Goal: Information Seeking & Learning: Find specific fact

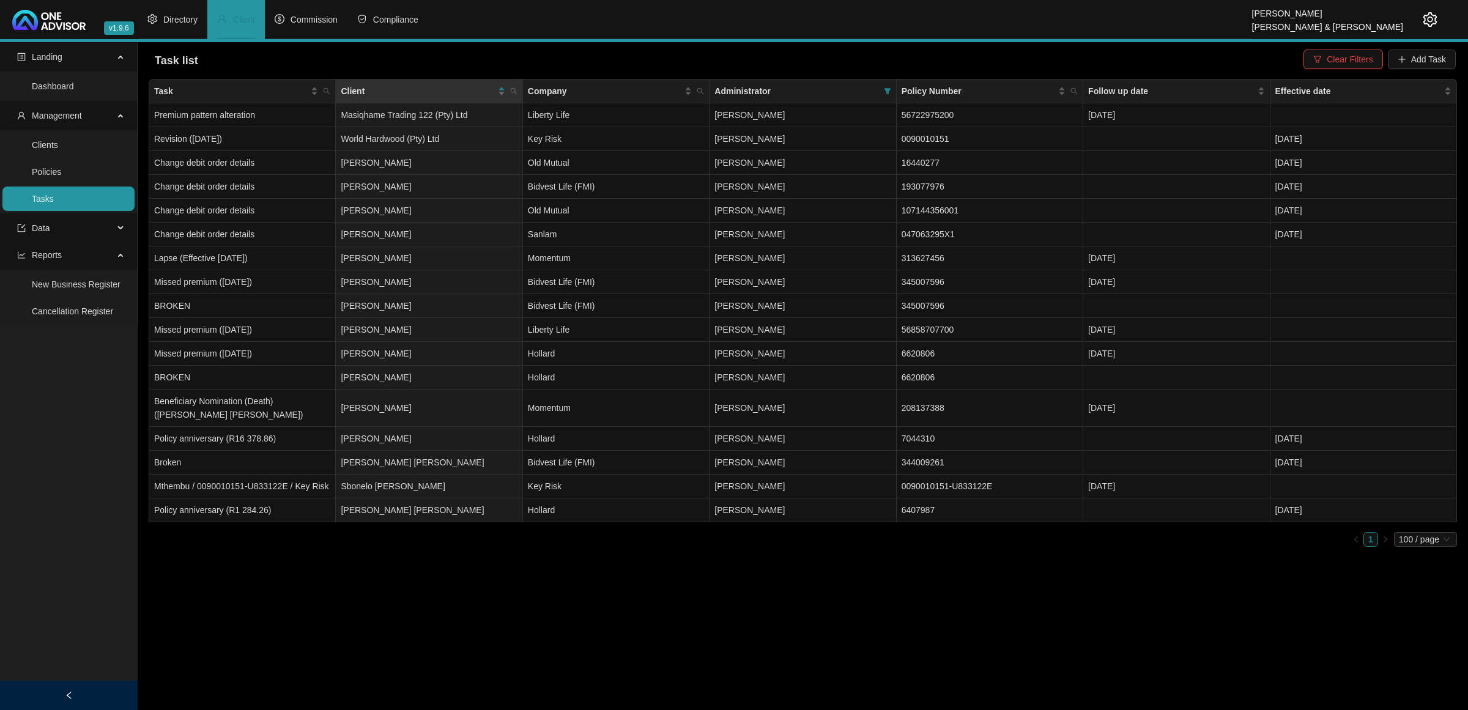
click at [1425, 23] on icon "setting" at bounding box center [1430, 19] width 15 height 15
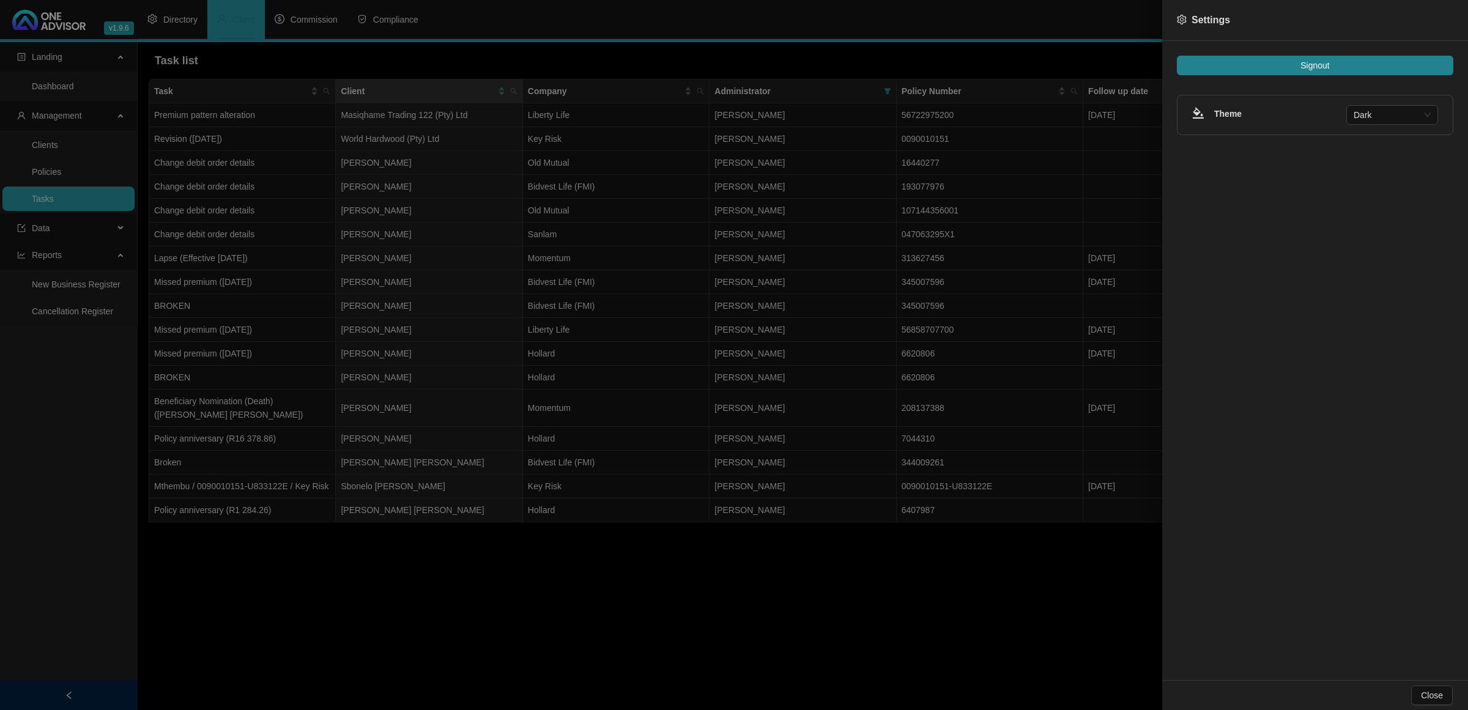
click at [1425, 23] on div "Settings" at bounding box center [1315, 20] width 276 height 15
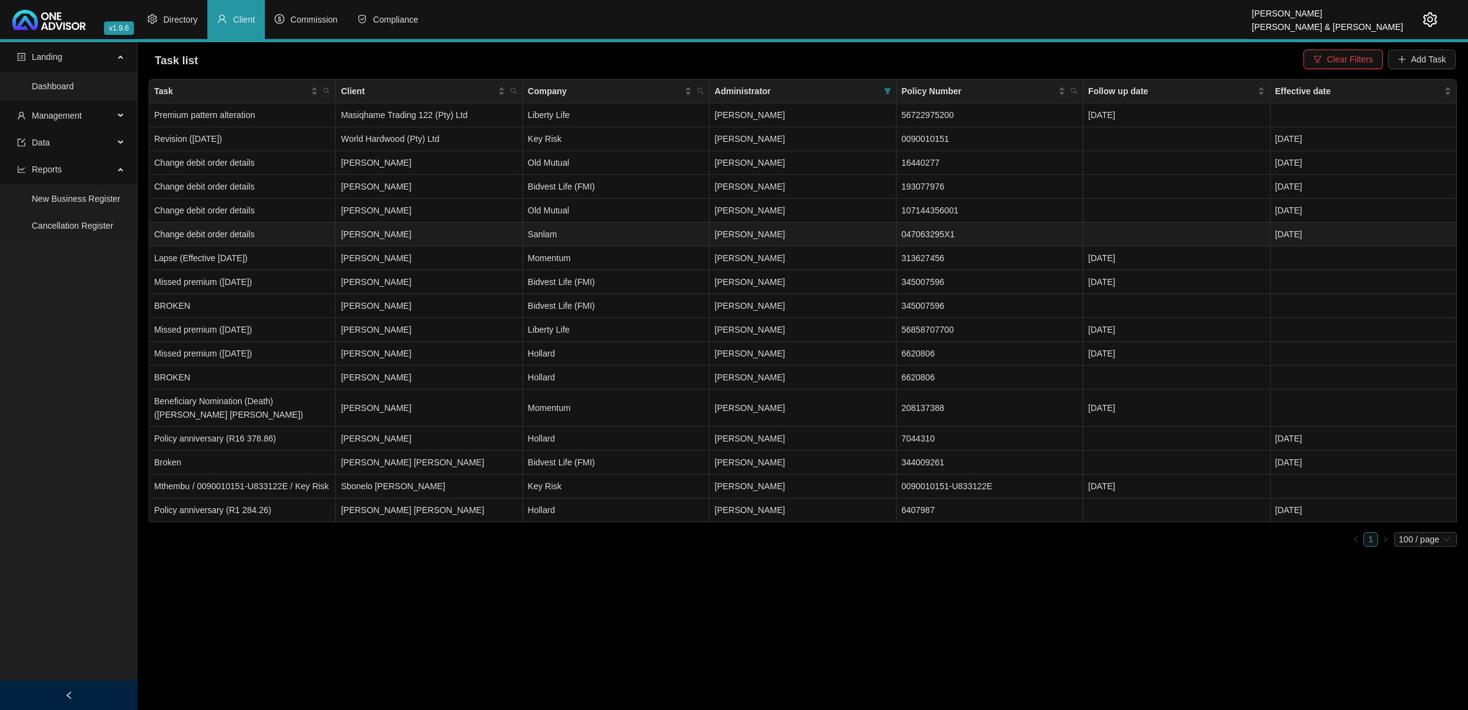
click at [393, 233] on td "[PERSON_NAME]" at bounding box center [429, 235] width 187 height 24
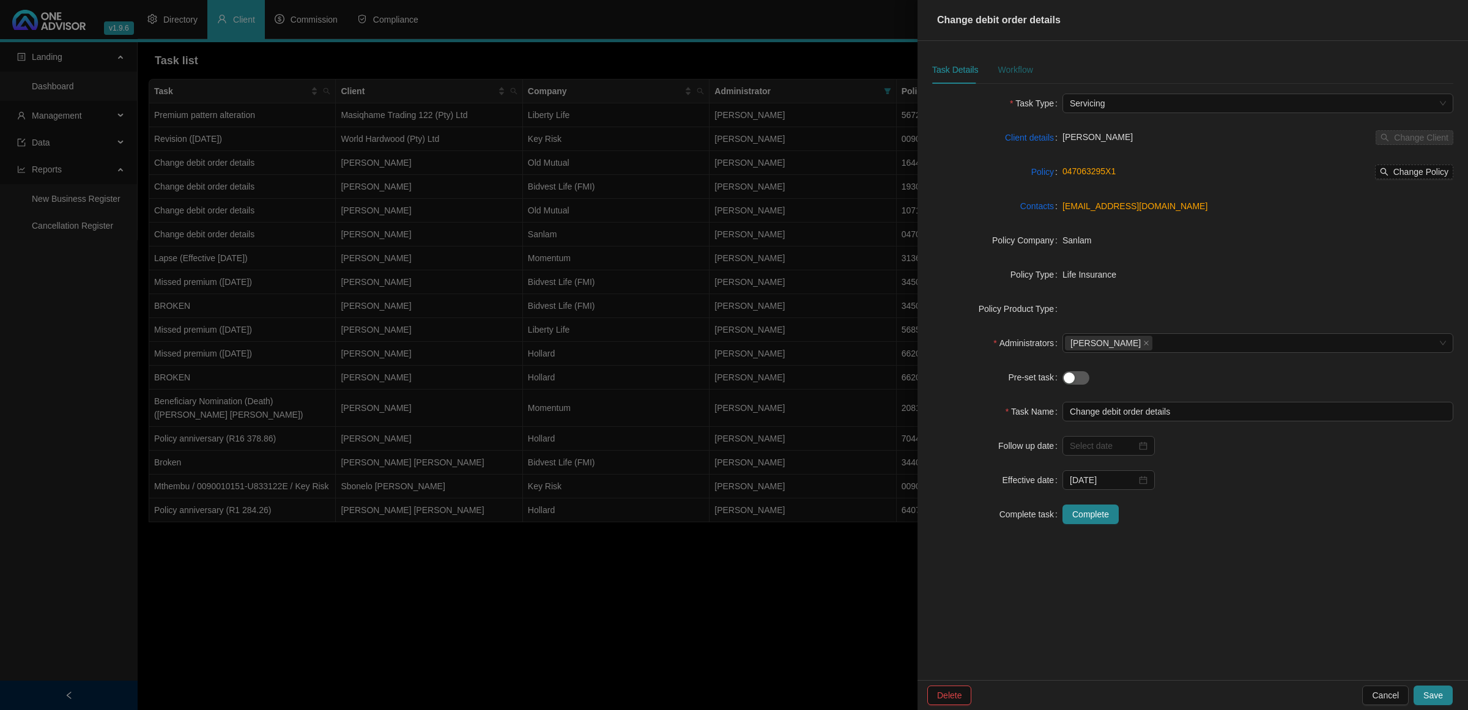
click at [1022, 66] on div "Workflow" at bounding box center [1015, 69] width 35 height 13
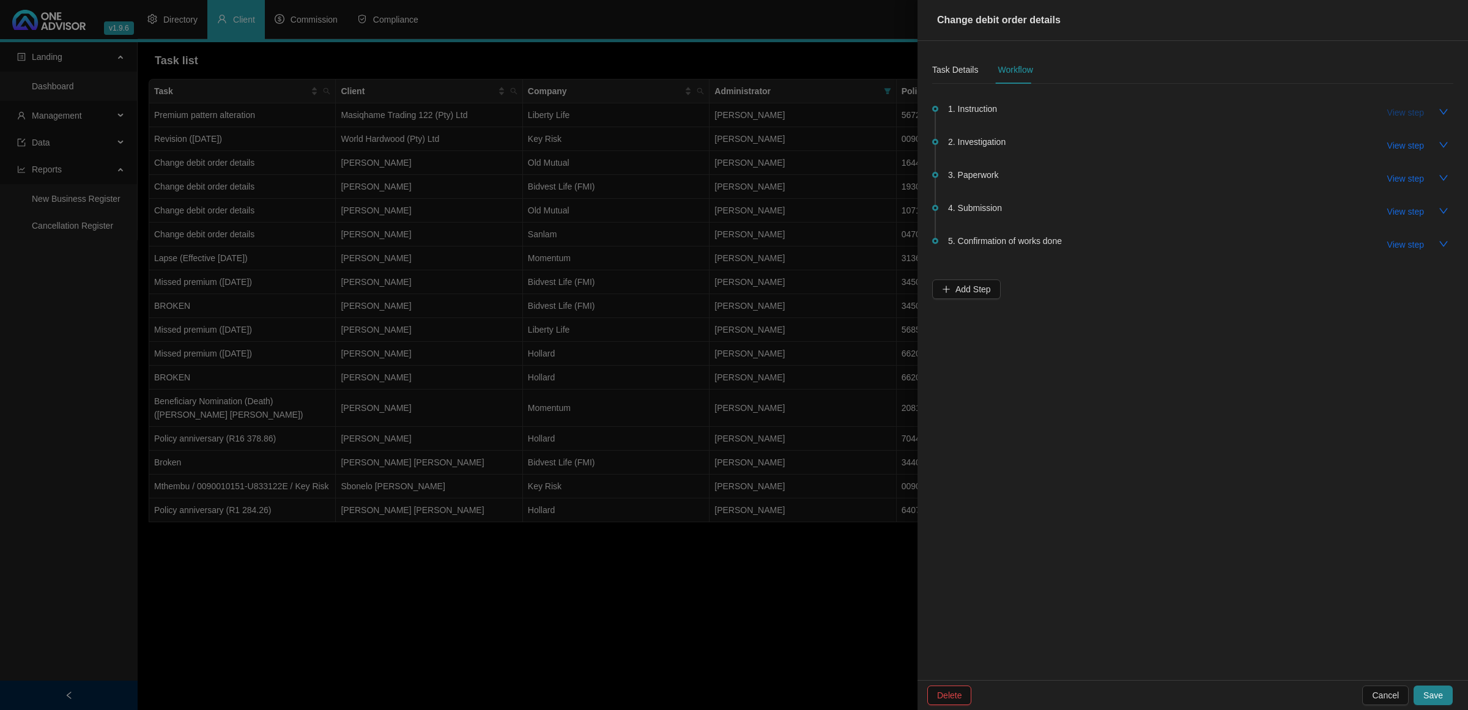
click at [1411, 117] on span "View step" at bounding box center [1405, 112] width 37 height 13
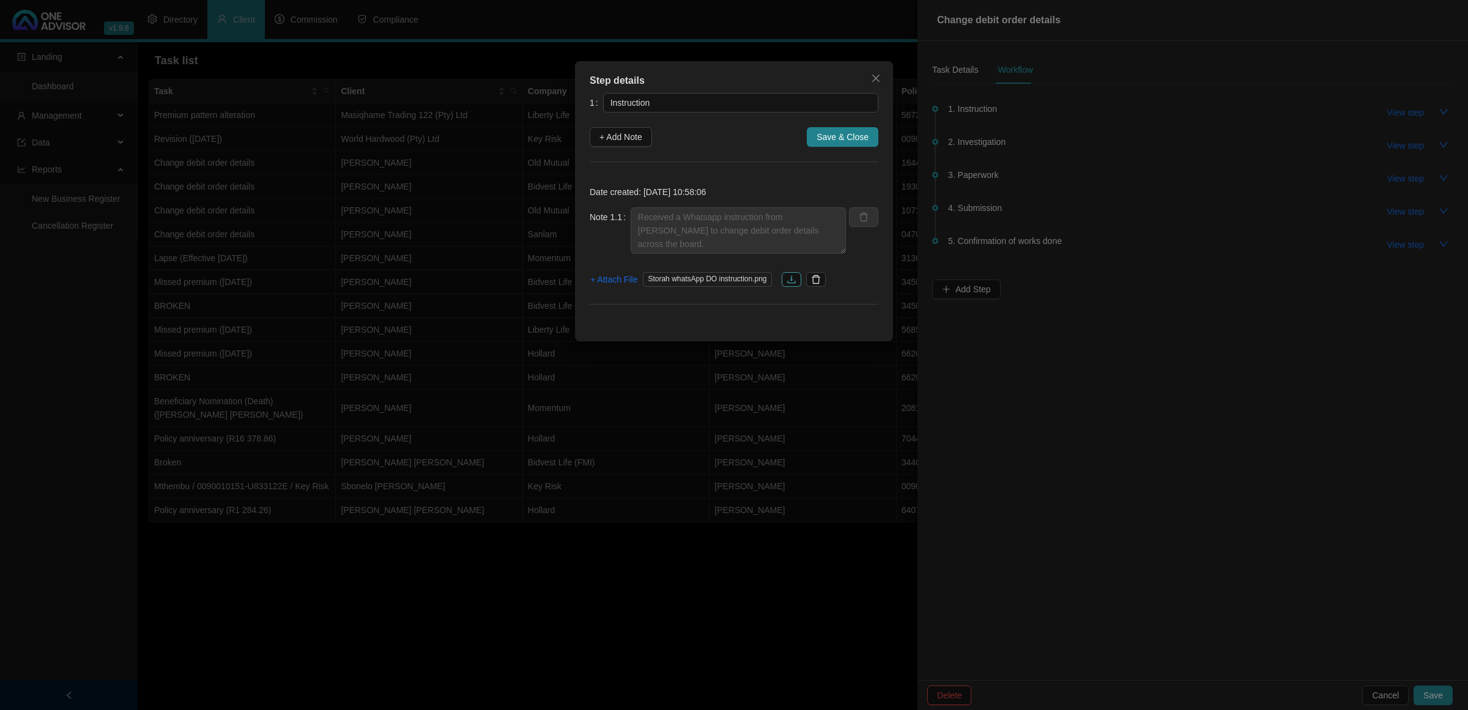
click at [795, 282] on icon "download" at bounding box center [791, 280] width 8 height 8
click at [646, 592] on div "Step details 1 Instruction + Add Note Save & Close Date created: [DATE] 10:58:0…" at bounding box center [734, 355] width 1468 height 710
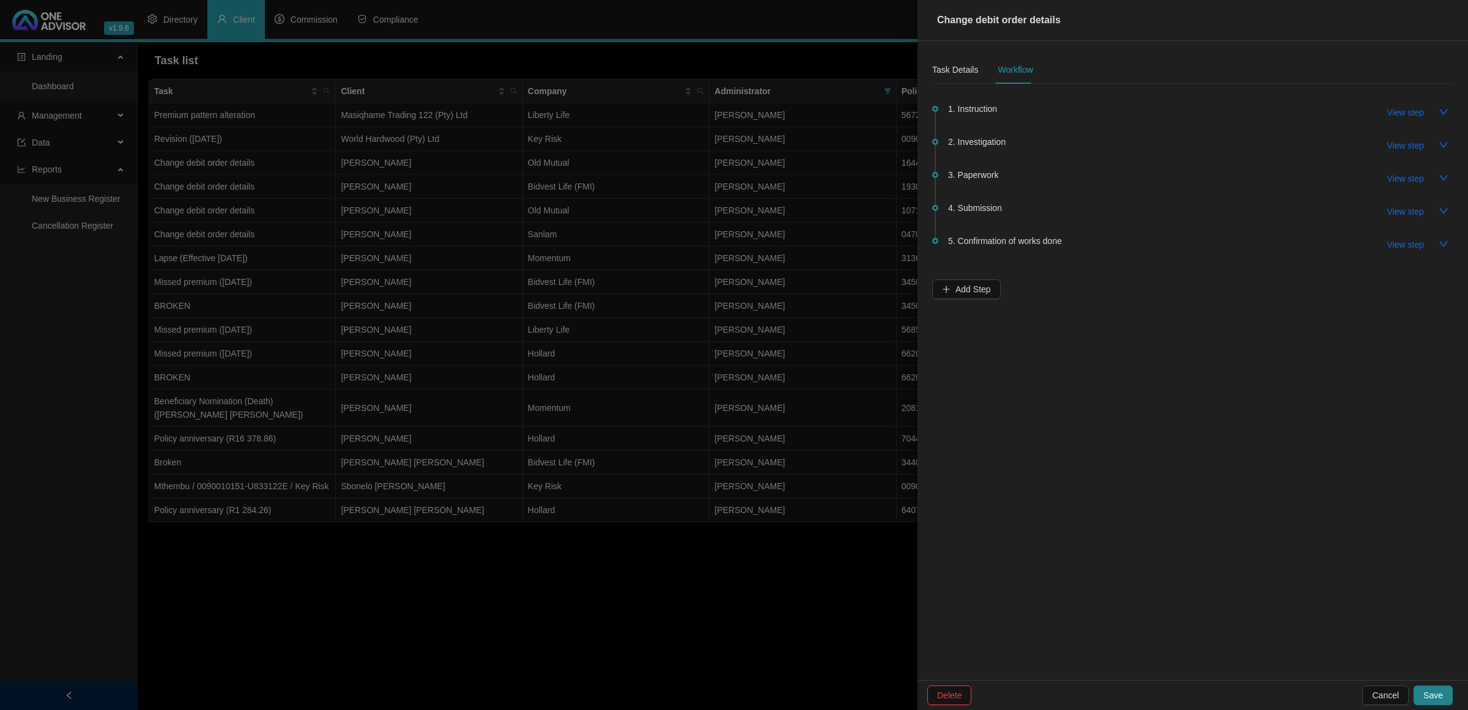
click at [646, 592] on div at bounding box center [734, 355] width 1468 height 710
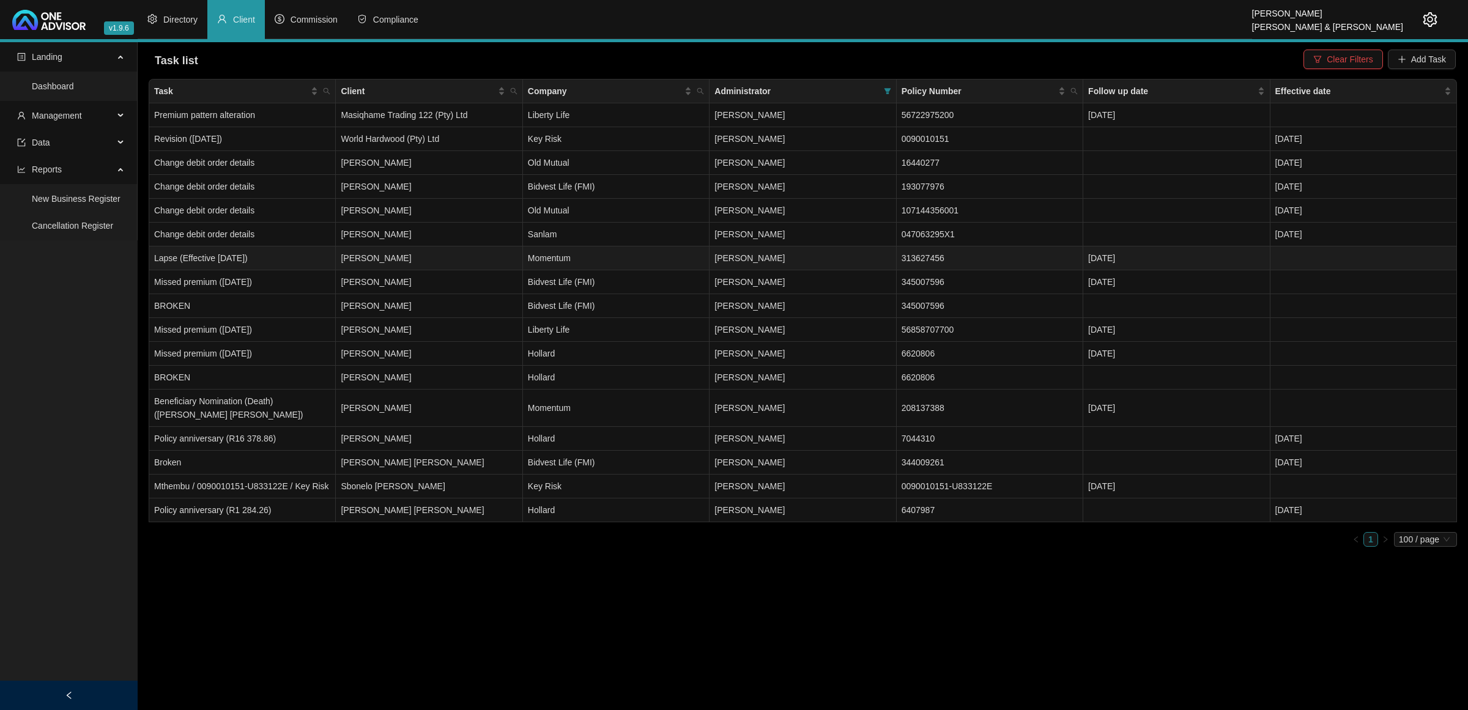
click at [413, 257] on td "[PERSON_NAME]" at bounding box center [429, 259] width 187 height 24
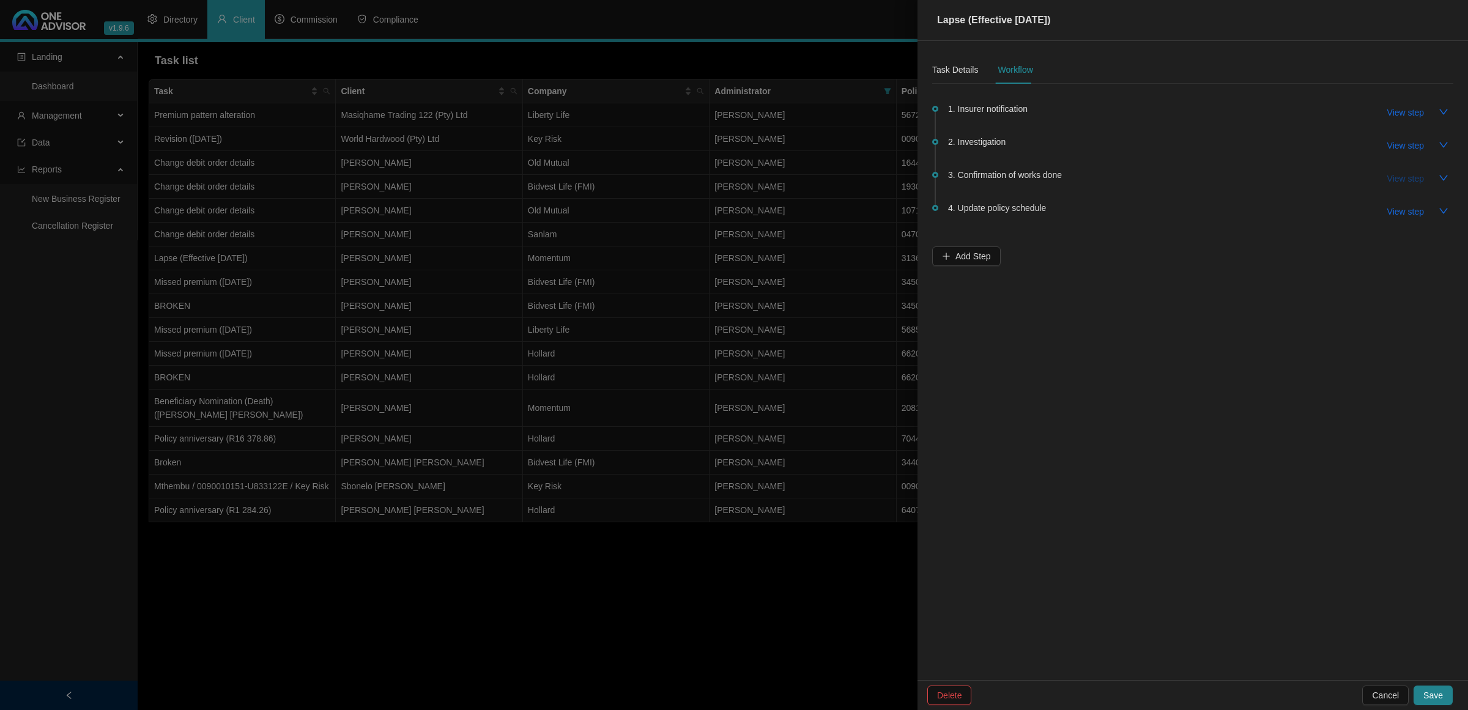
click at [1395, 172] on span "View step" at bounding box center [1405, 178] width 37 height 13
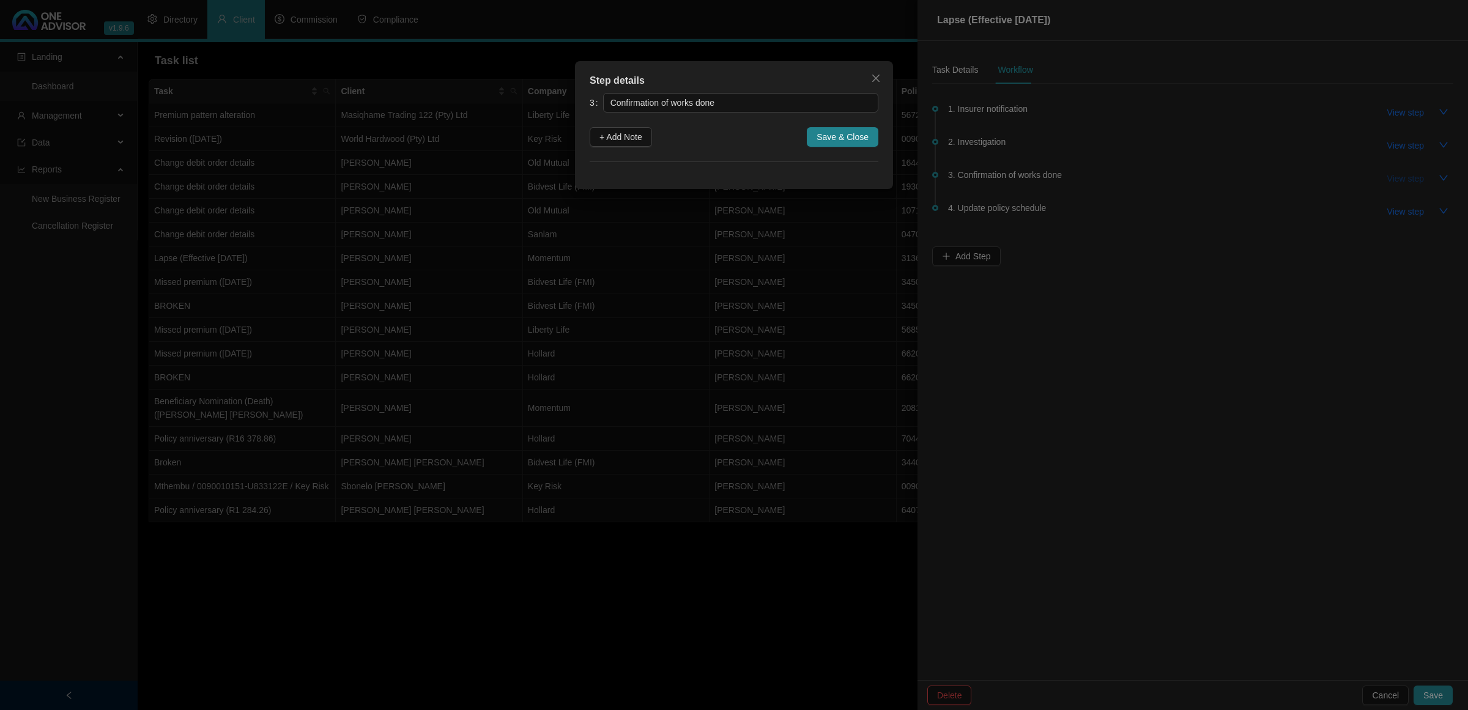
click at [1395, 172] on div "Step details 3 Confirmation of works done + Add Note Save & Close Cancel OK" at bounding box center [734, 355] width 1468 height 710
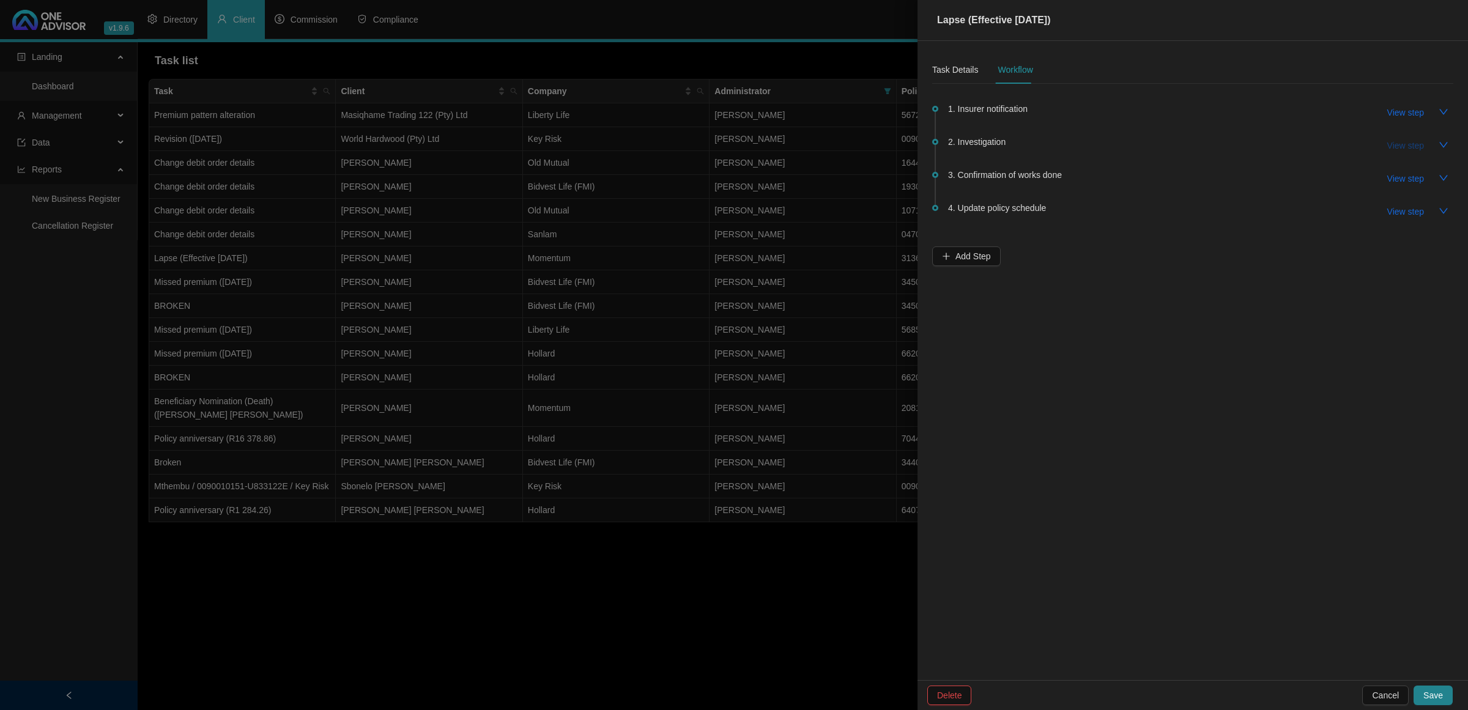
click at [1420, 141] on span "View step" at bounding box center [1405, 145] width 37 height 13
type input "Investigation"
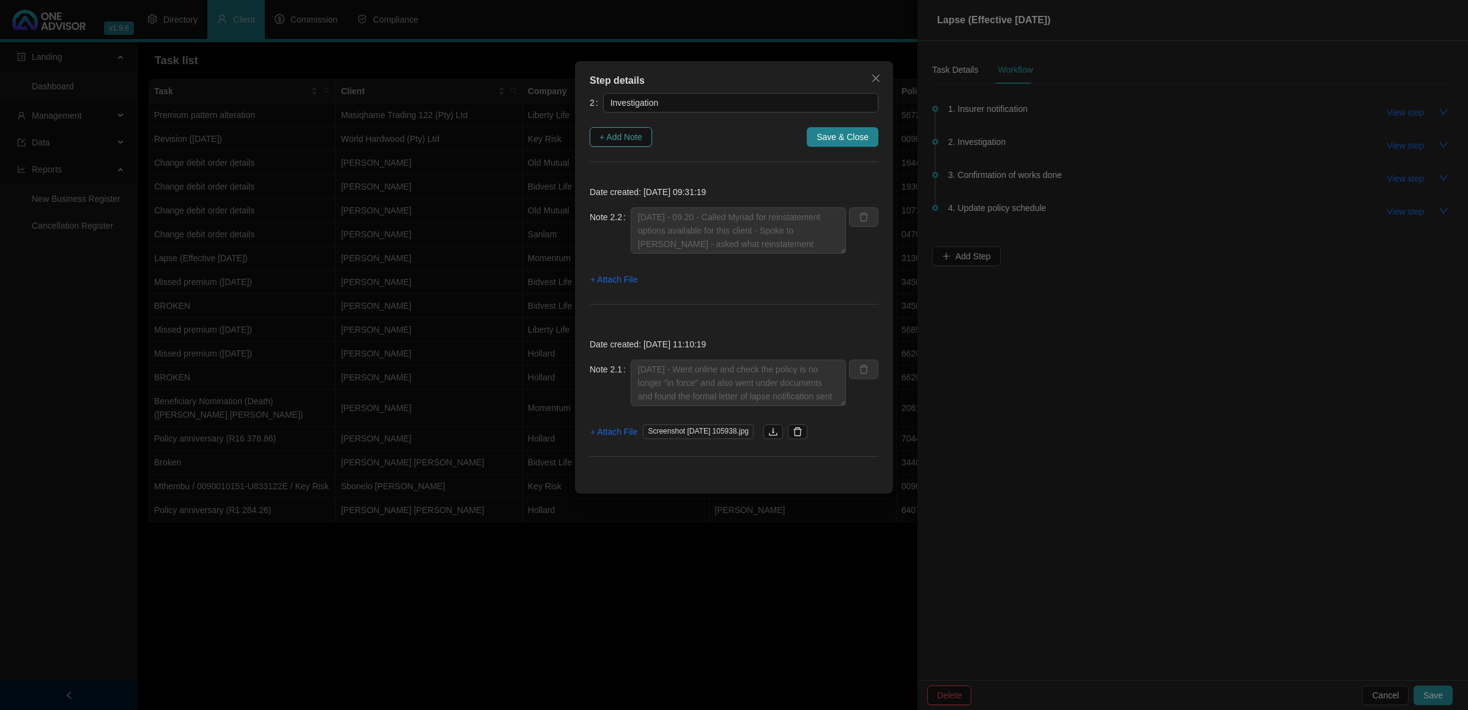
click at [613, 133] on span "+ Add Note" at bounding box center [620, 136] width 43 height 13
type textarea "[DATE] - 09.20 - Called Myriad for reinstatement options available for this cli…"
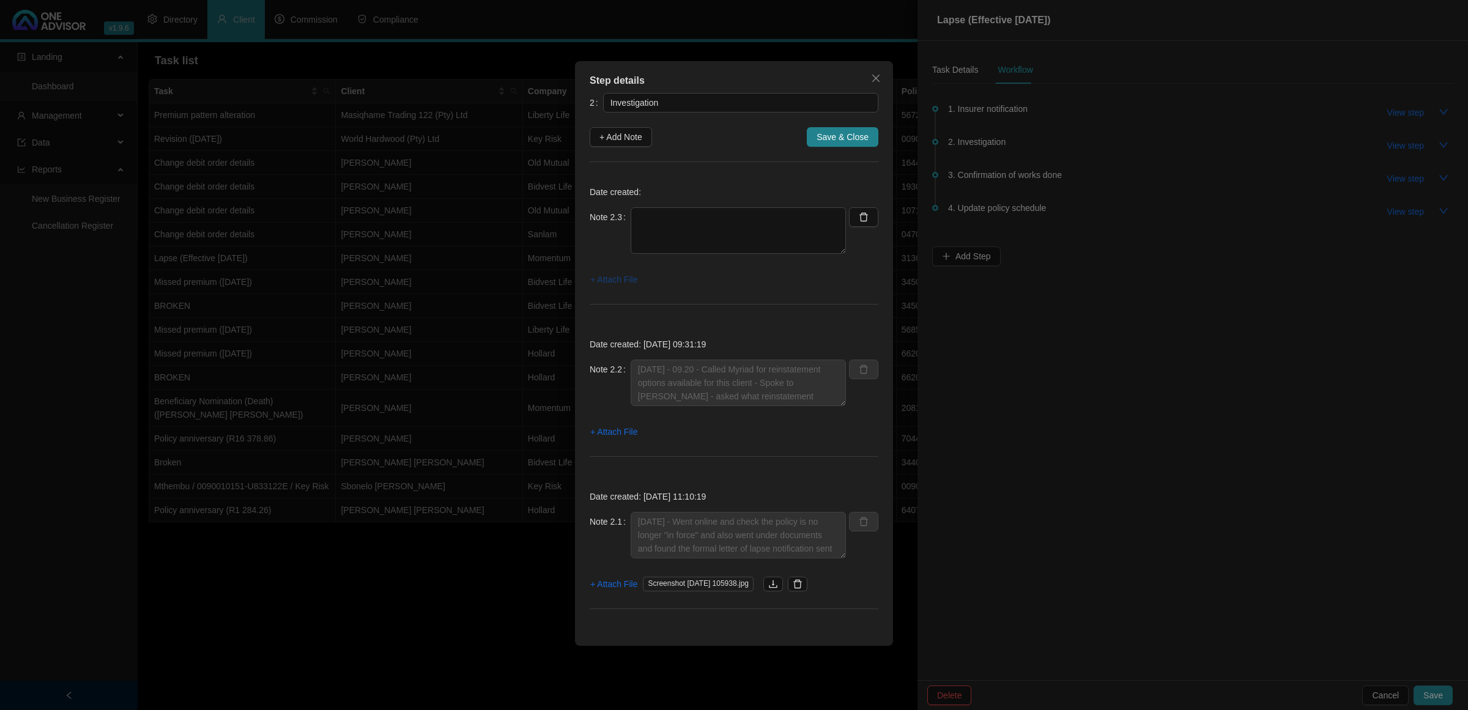
click at [624, 287] on button "+ Attach File" at bounding box center [614, 280] width 48 height 20
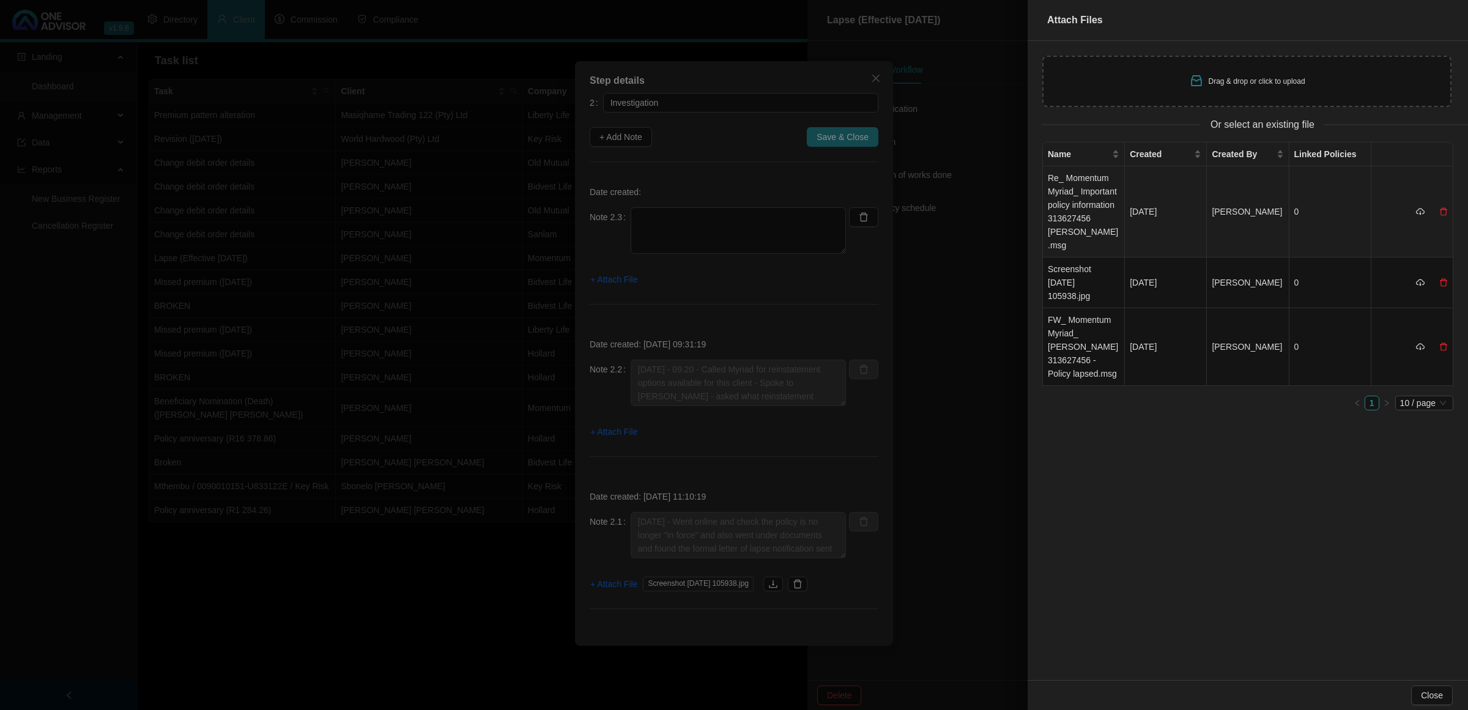
click at [1086, 206] on td "Re_ Momentum Myriad_ Important policy information 313627456 [PERSON_NAME].msg" at bounding box center [1084, 211] width 82 height 91
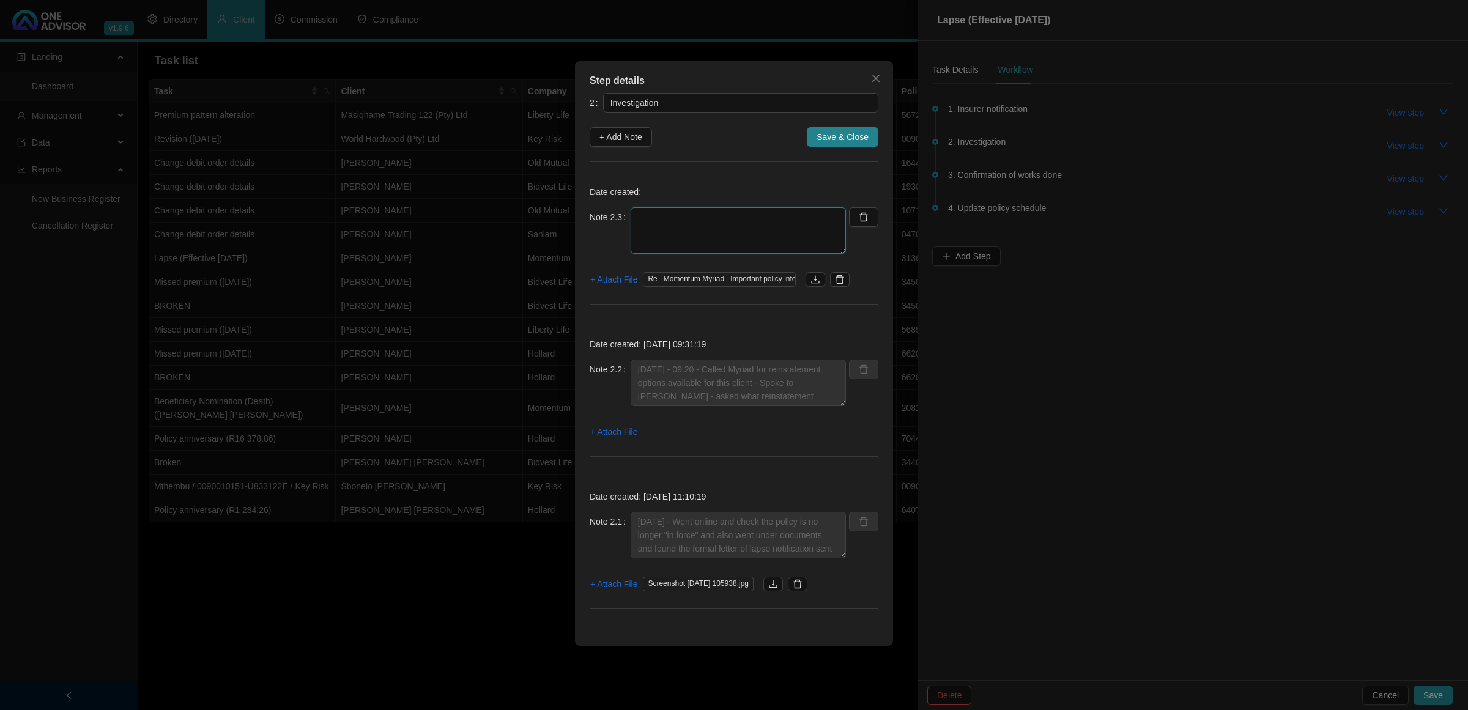
click at [701, 215] on textarea at bounding box center [738, 230] width 215 height 46
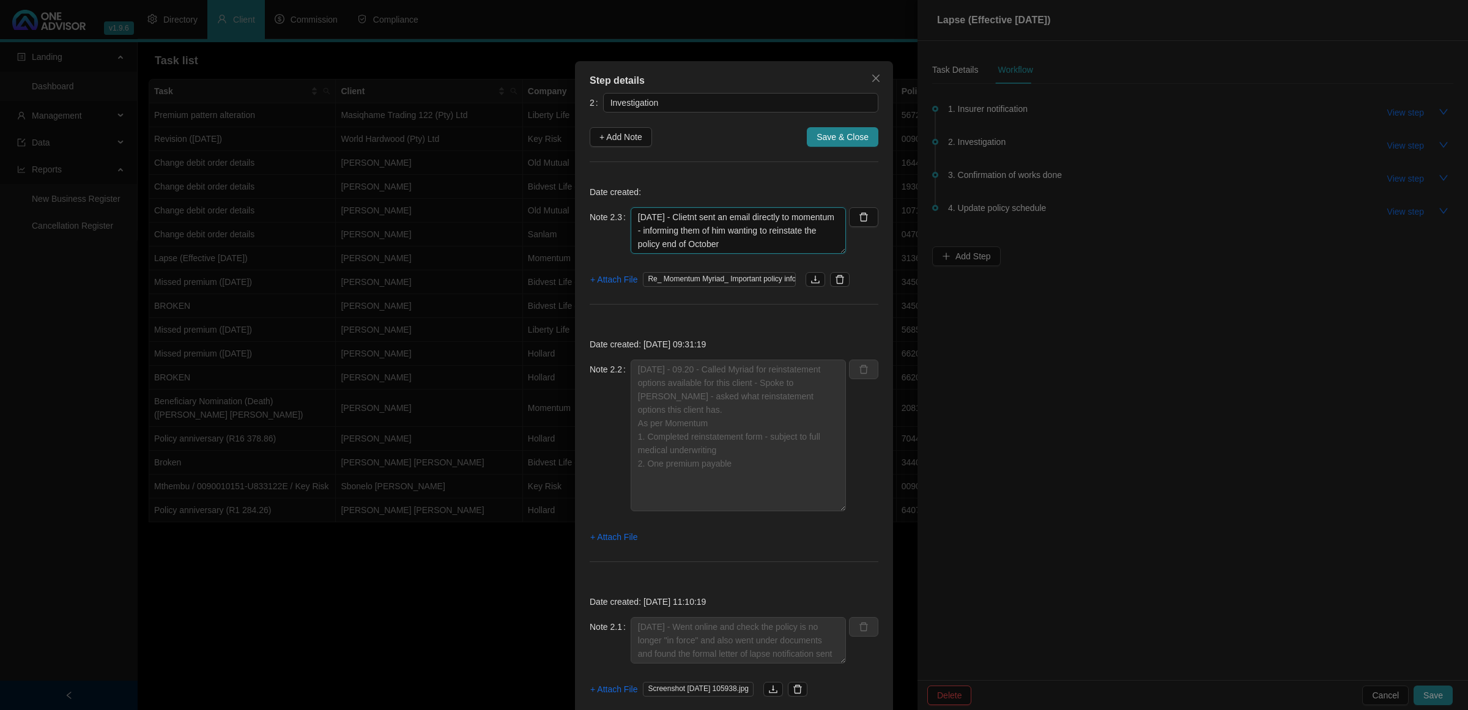
click at [699, 220] on textarea "[DATE] - Clietnt sent an email directly to momentum - informing them of him wan…" at bounding box center [738, 230] width 215 height 46
drag, startPoint x: 732, startPoint y: 247, endPoint x: 759, endPoint y: 243, distance: 26.6
click at [732, 245] on textarea "[DATE] - Client sent an email directly to momentum - informing them of him want…" at bounding box center [738, 230] width 215 height 46
drag, startPoint x: 777, startPoint y: 242, endPoint x: 619, endPoint y: 209, distance: 161.2
click at [619, 209] on div "Note 2.3 [DATE] - Client sent an email directly to momentum - informing them of…" at bounding box center [718, 230] width 256 height 46
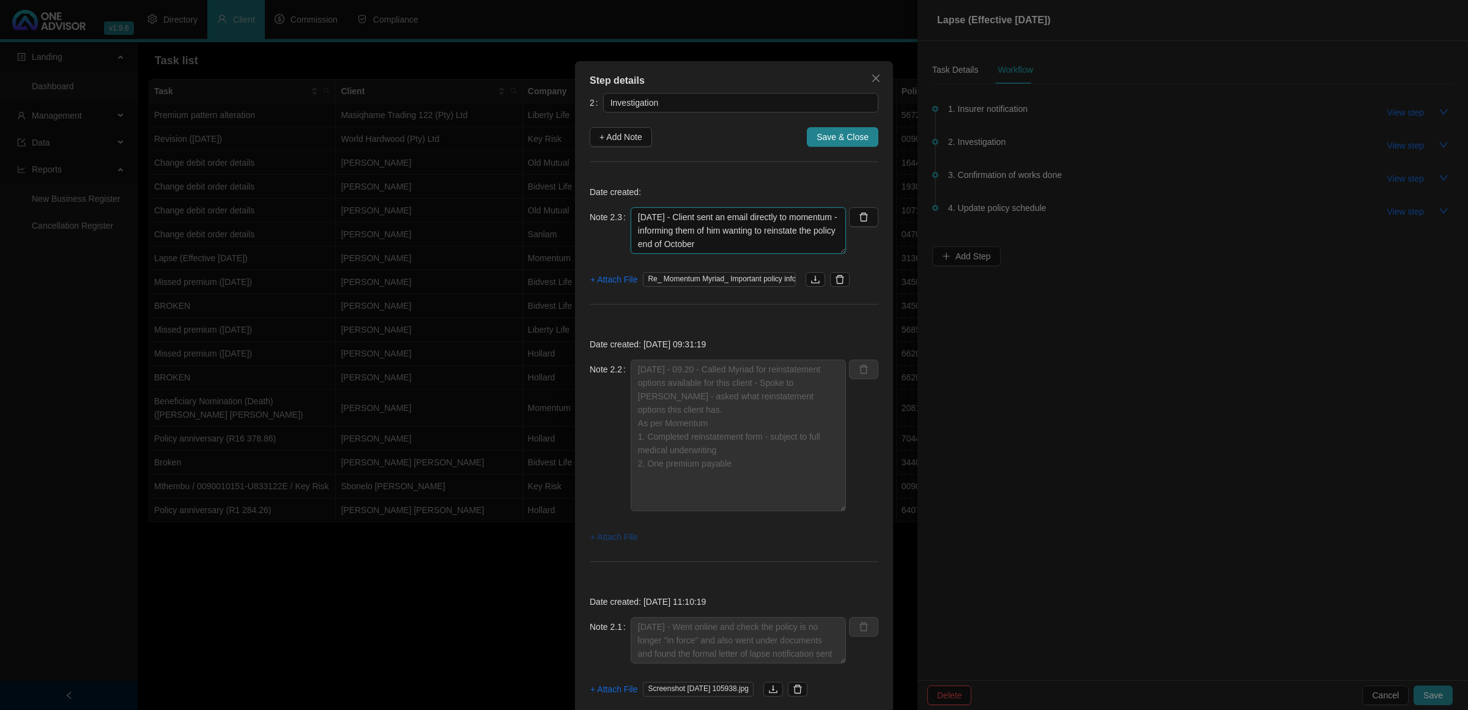
type textarea "[DATE] - Client sent an email directly to momentum - informing them of him want…"
click at [598, 536] on span "+ Attach File" at bounding box center [613, 536] width 47 height 13
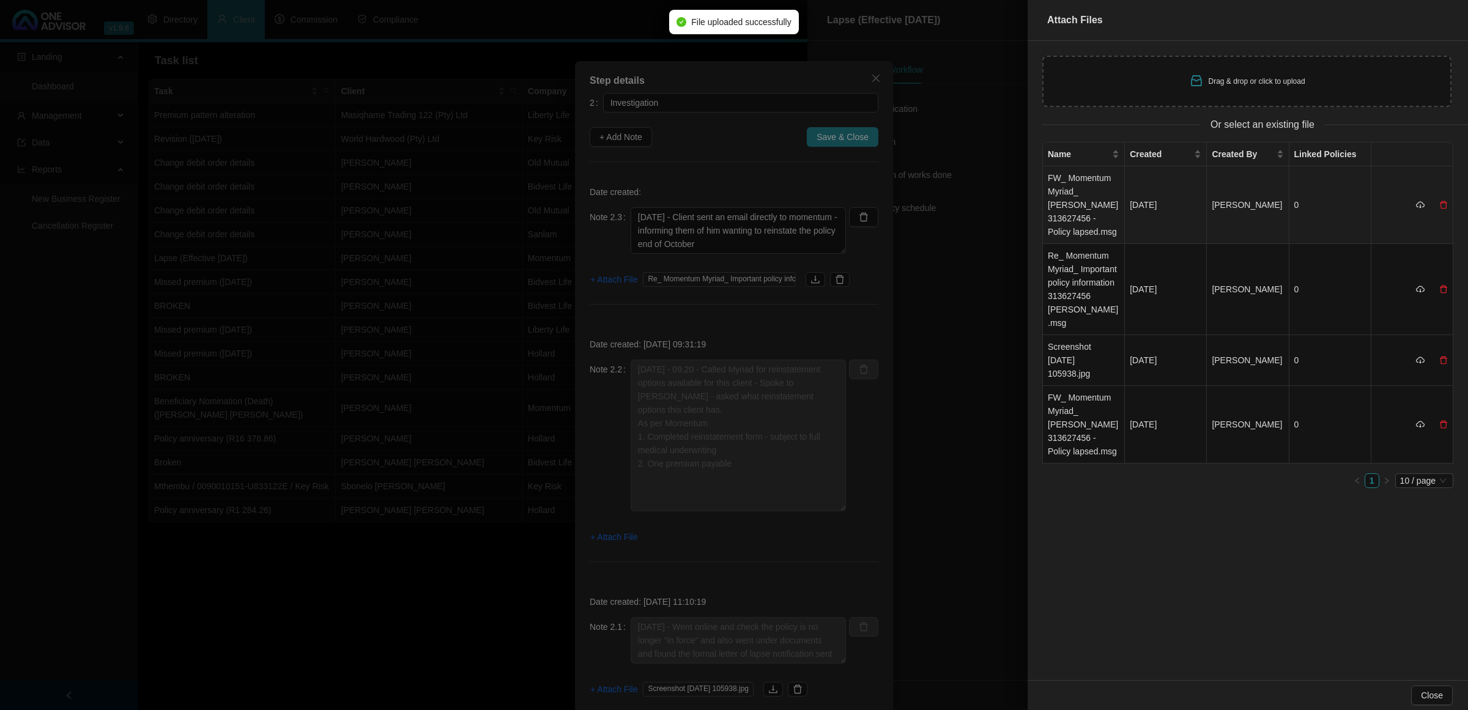
click at [1088, 204] on td "FW_ Momentum Myriad_ [PERSON_NAME] 313627456 - Policy lapsed.msg" at bounding box center [1084, 205] width 82 height 78
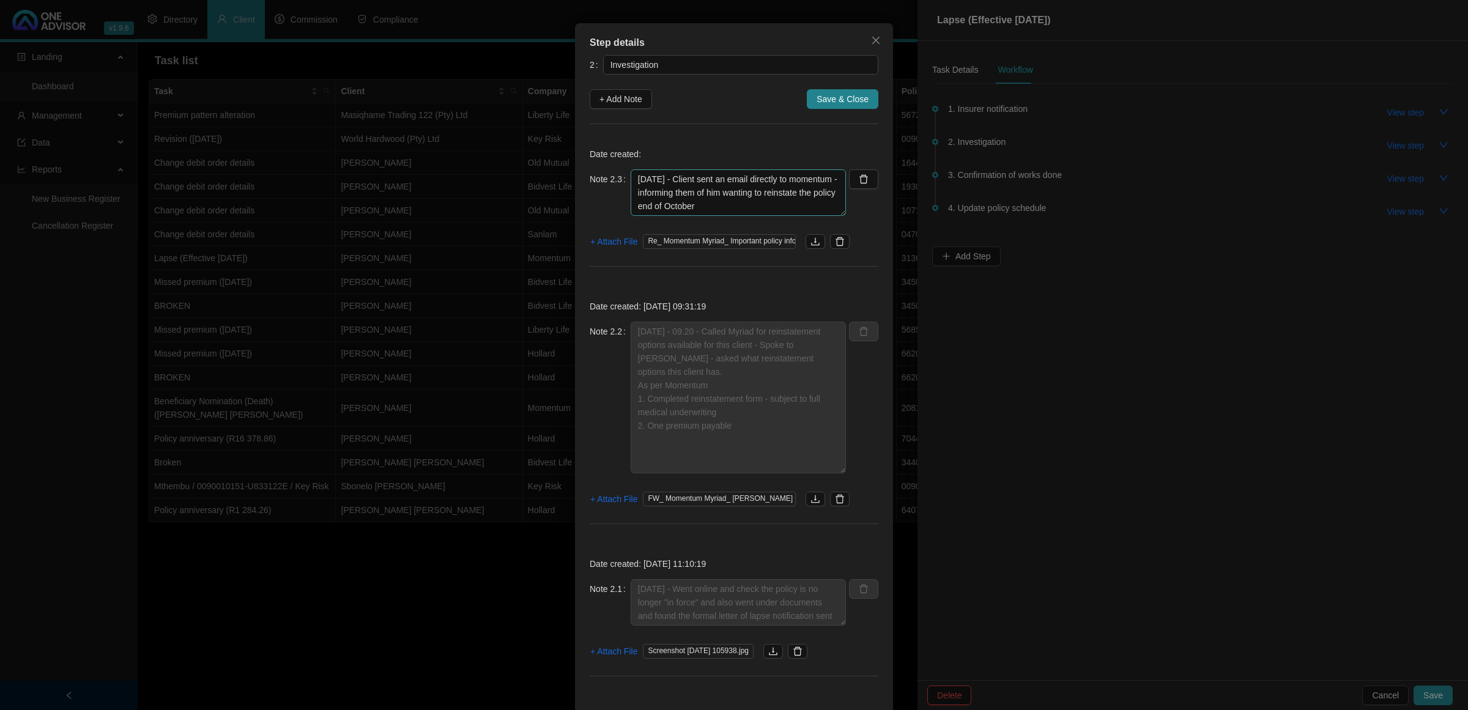
scroll to position [56, 0]
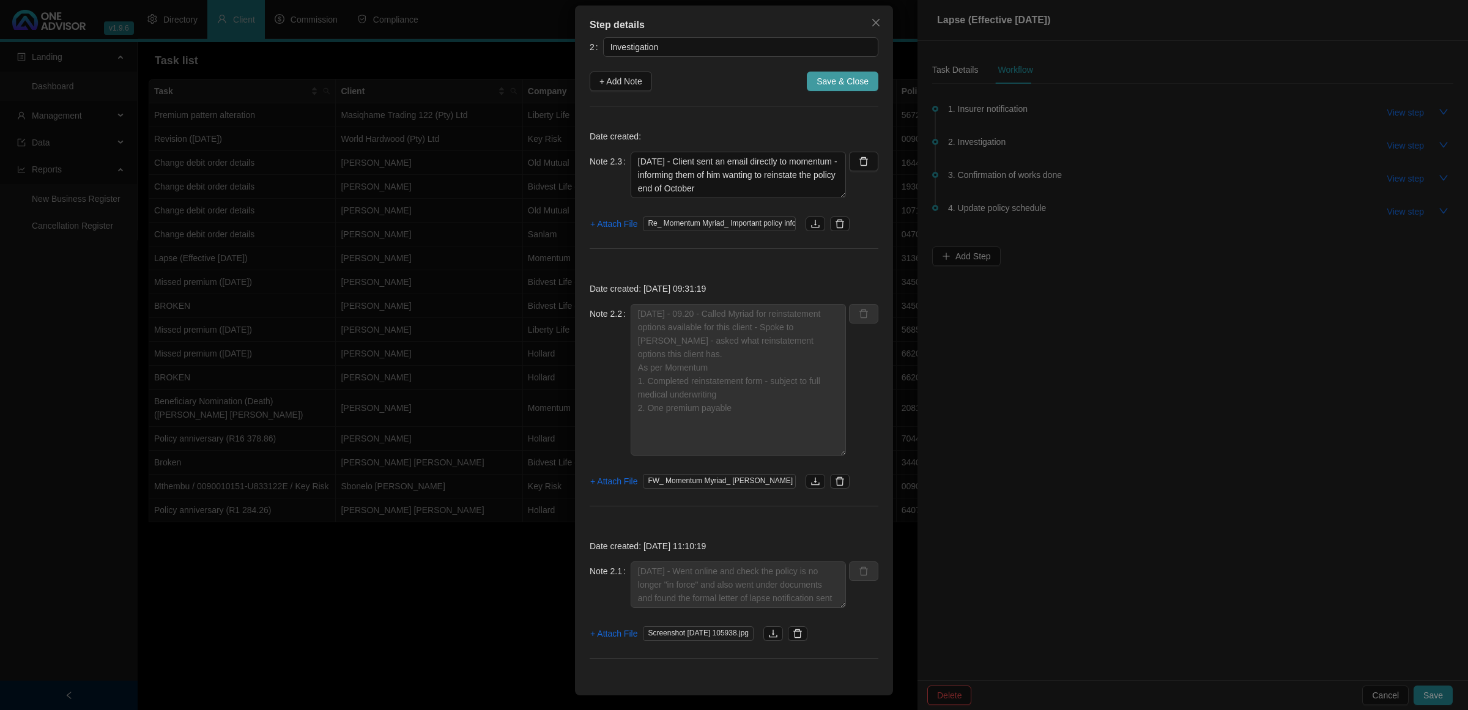
click at [818, 86] on span "Save & Close" at bounding box center [843, 81] width 52 height 13
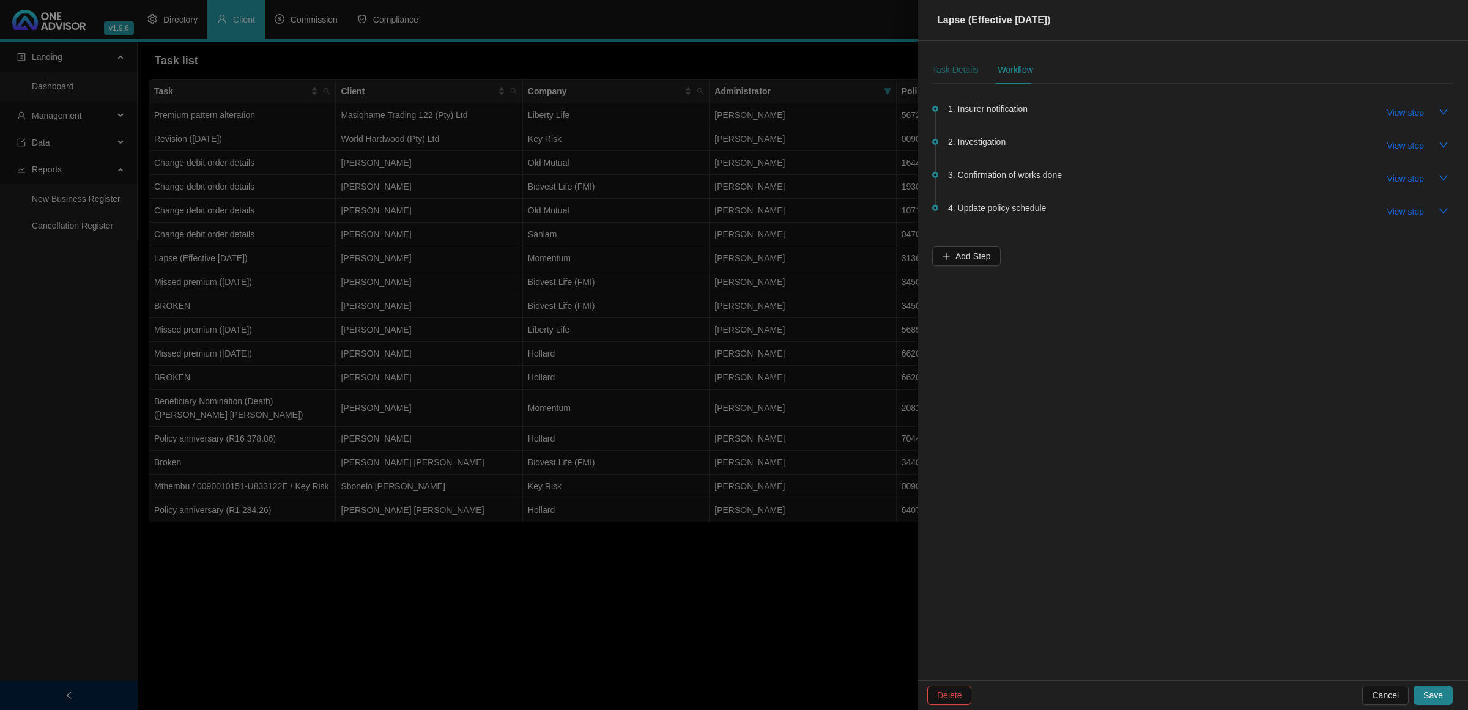
click at [965, 69] on div "Task Details" at bounding box center [955, 69] width 46 height 13
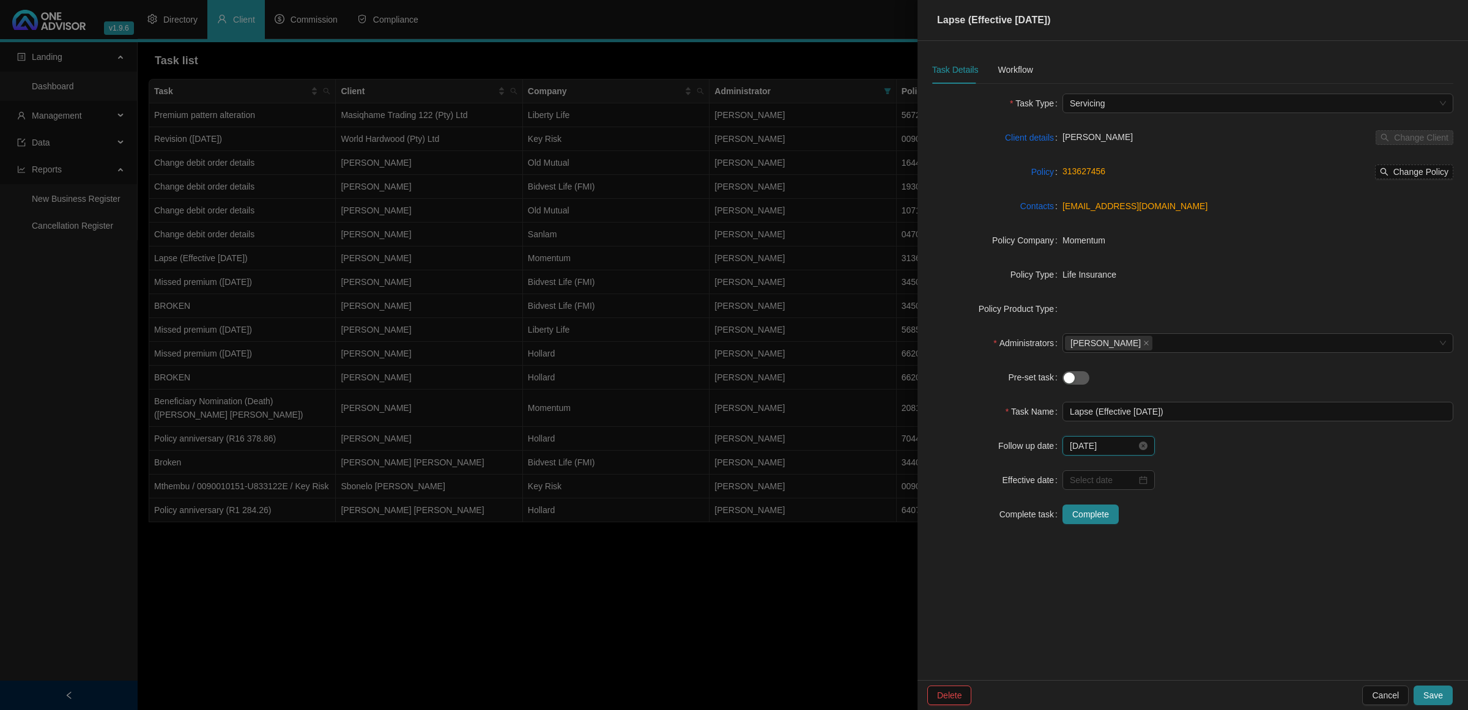
click at [1123, 447] on input "[DATE]" at bounding box center [1103, 445] width 67 height 13
click at [1209, 469] on button "next-year" at bounding box center [1212, 471] width 13 height 24
type input "[DATE]"
click at [1151, 540] on div "8" at bounding box center [1150, 543] width 15 height 15
click at [1426, 695] on span "Save" at bounding box center [1433, 695] width 20 height 13
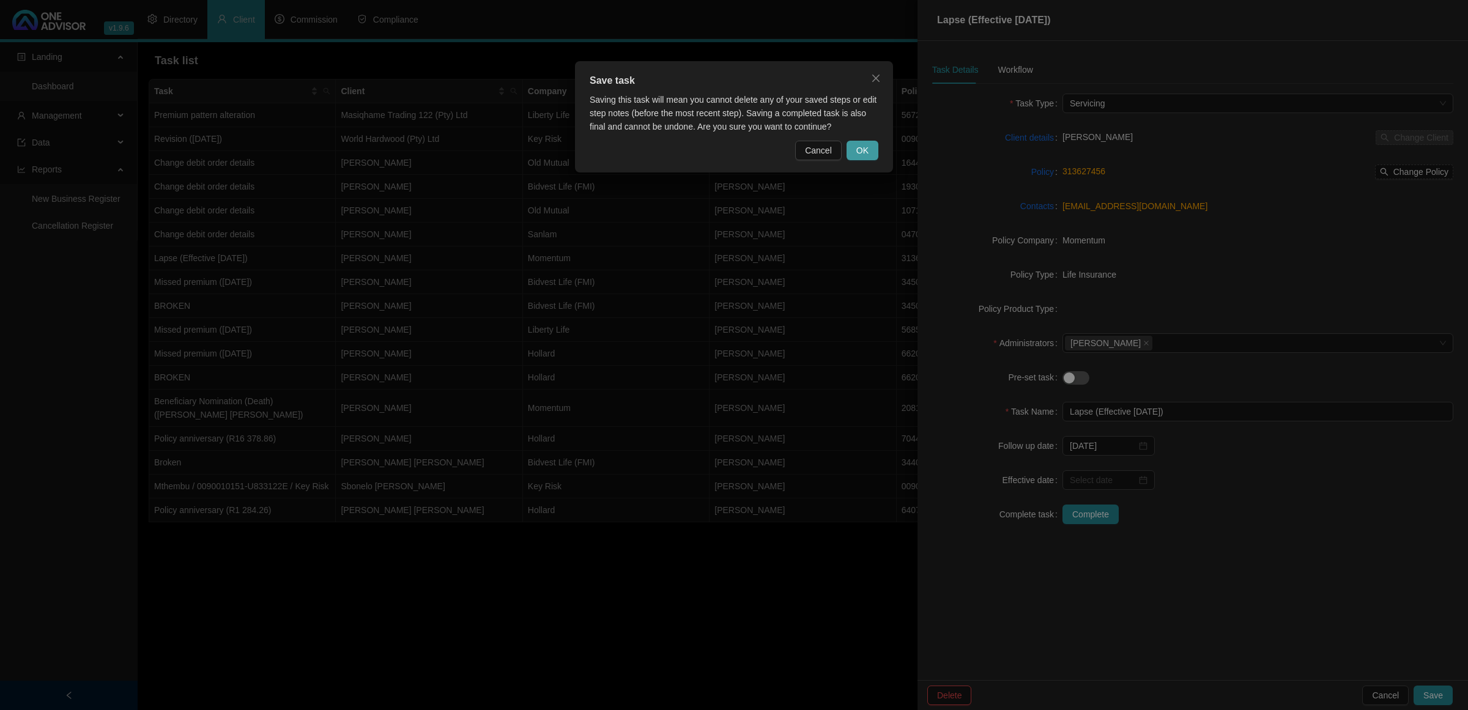
click at [859, 147] on span "OK" at bounding box center [862, 150] width 12 height 13
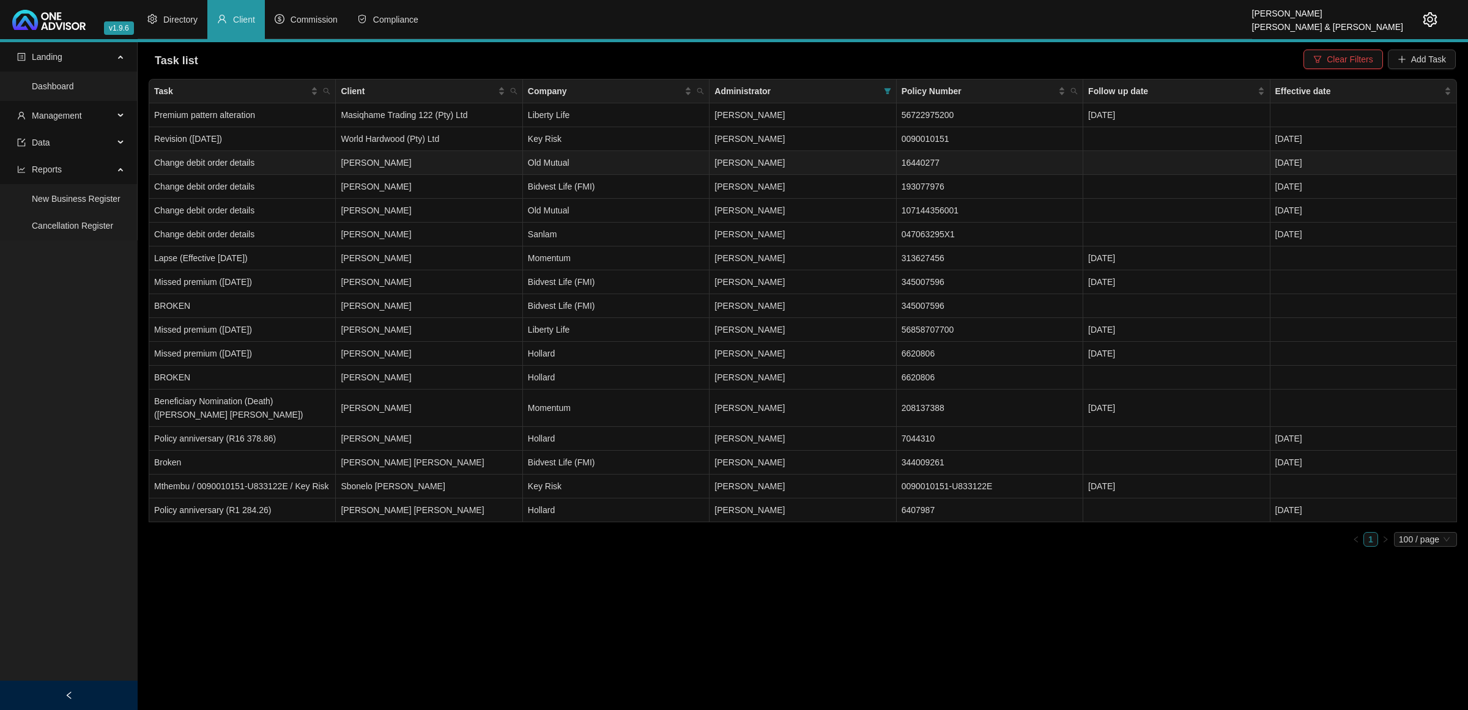
click at [508, 163] on td "[PERSON_NAME]" at bounding box center [429, 163] width 187 height 24
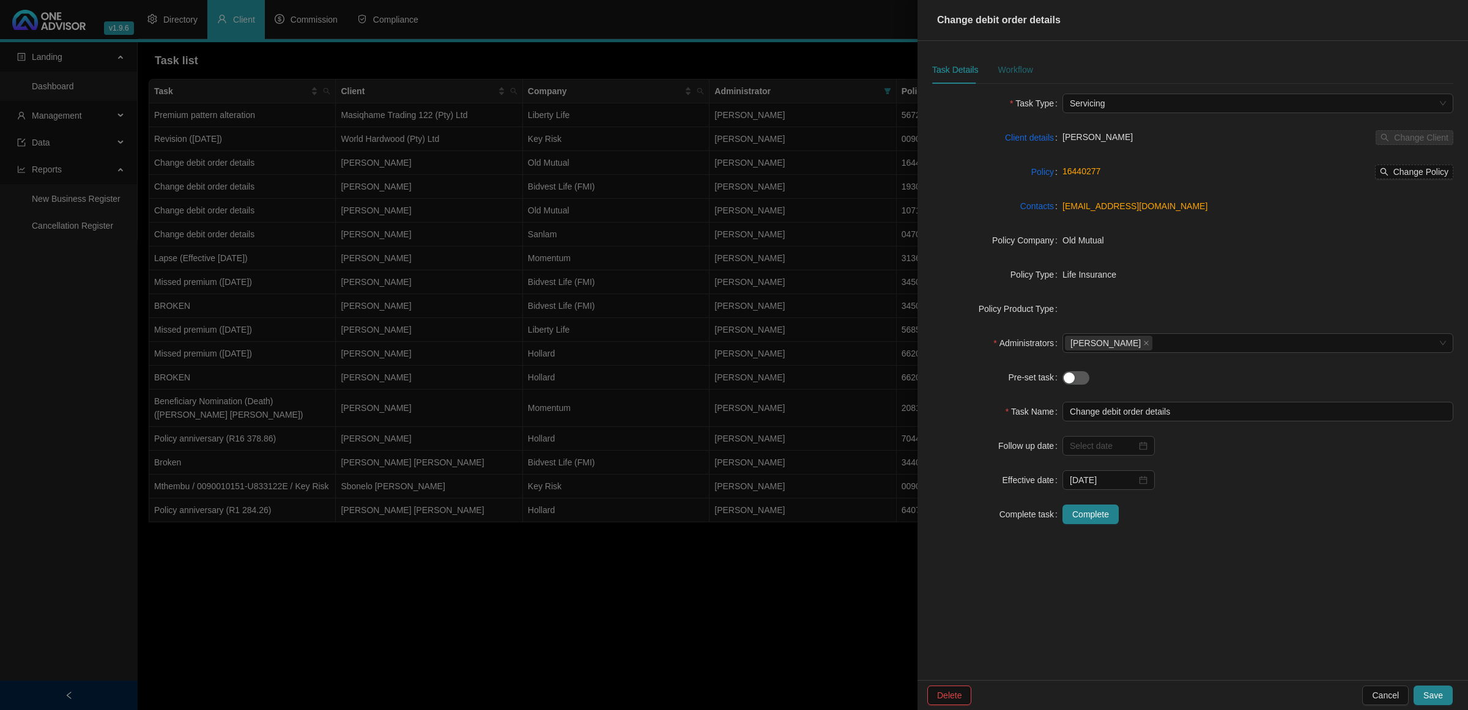
click at [1012, 64] on div "Workflow" at bounding box center [1015, 69] width 35 height 13
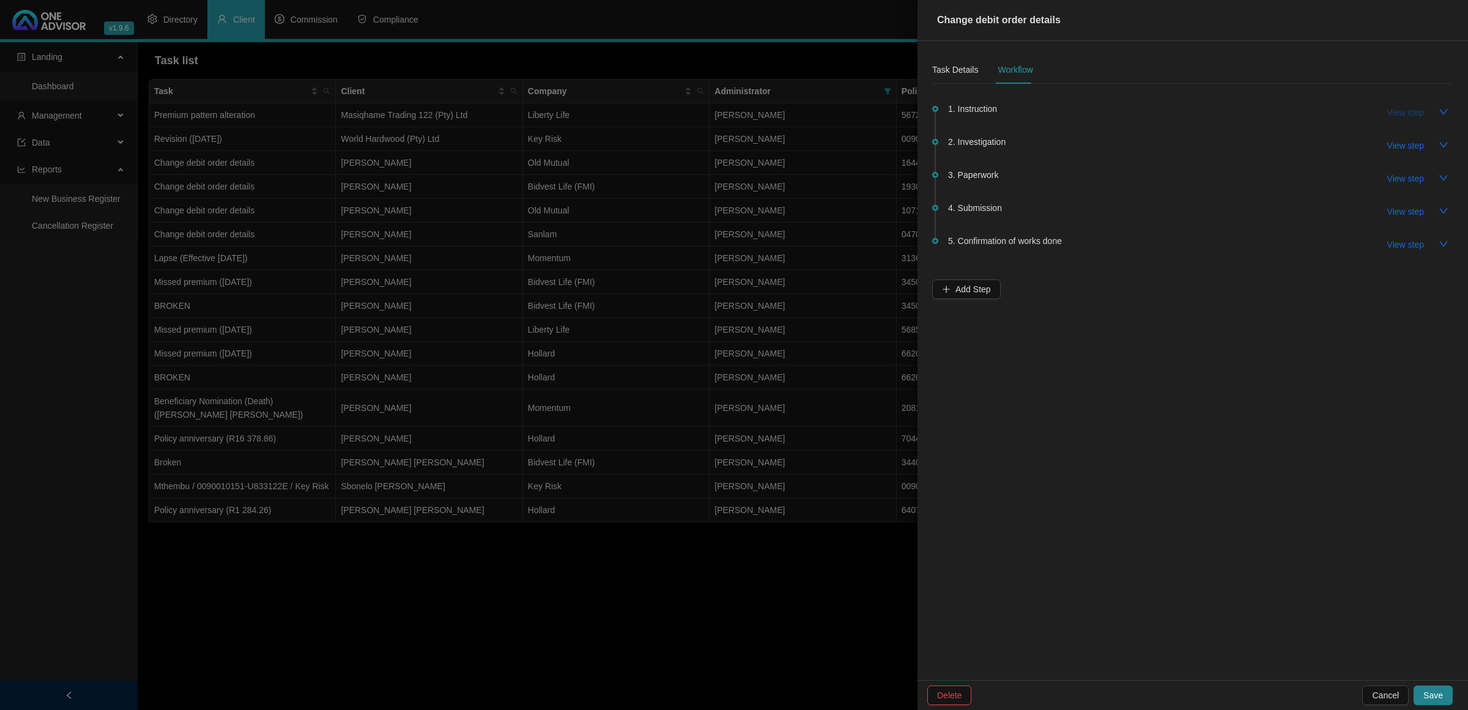
click at [1427, 111] on button "View step" at bounding box center [1406, 113] width 56 height 20
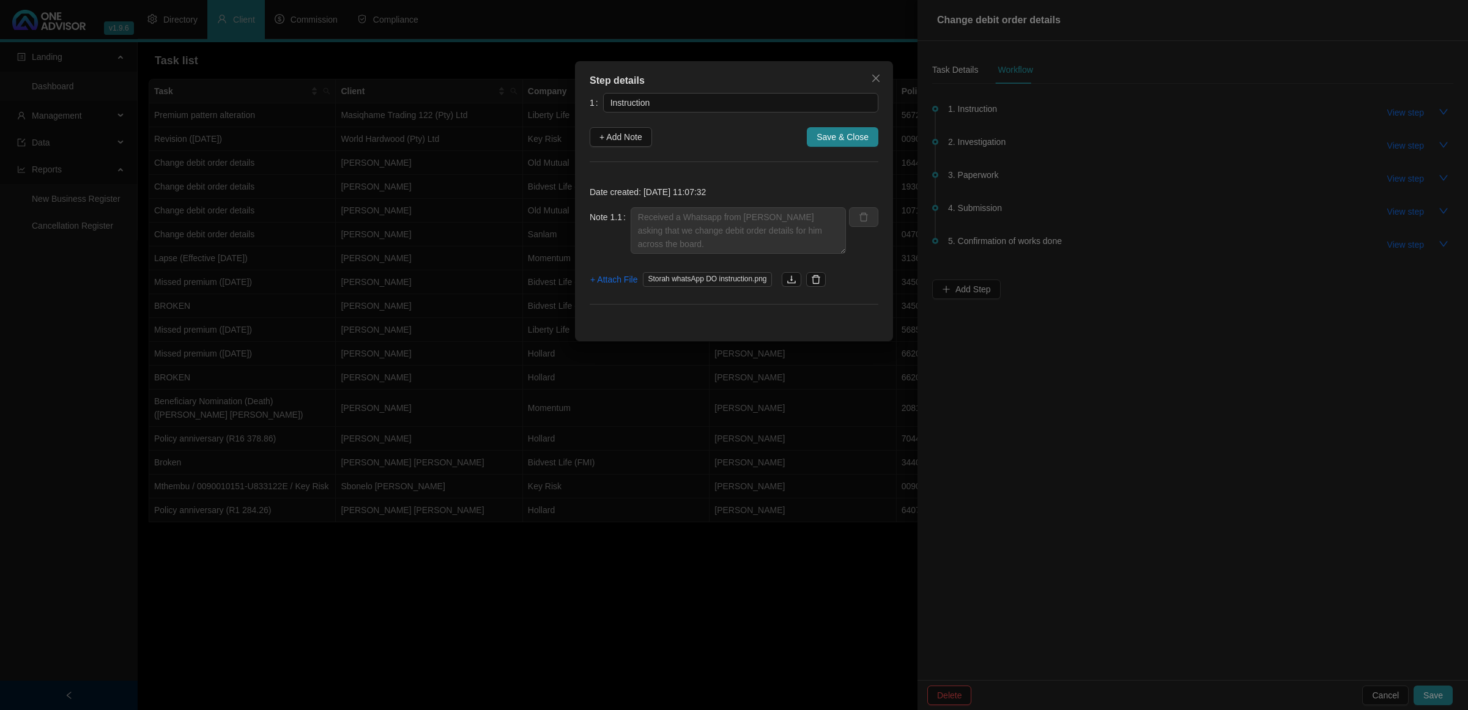
click at [708, 280] on span "Storah whatsApp DO instruction.png" at bounding box center [707, 279] width 128 height 15
click at [787, 281] on icon "download" at bounding box center [792, 280] width 10 height 10
click at [881, 78] on span "Close" at bounding box center [876, 78] width 20 height 10
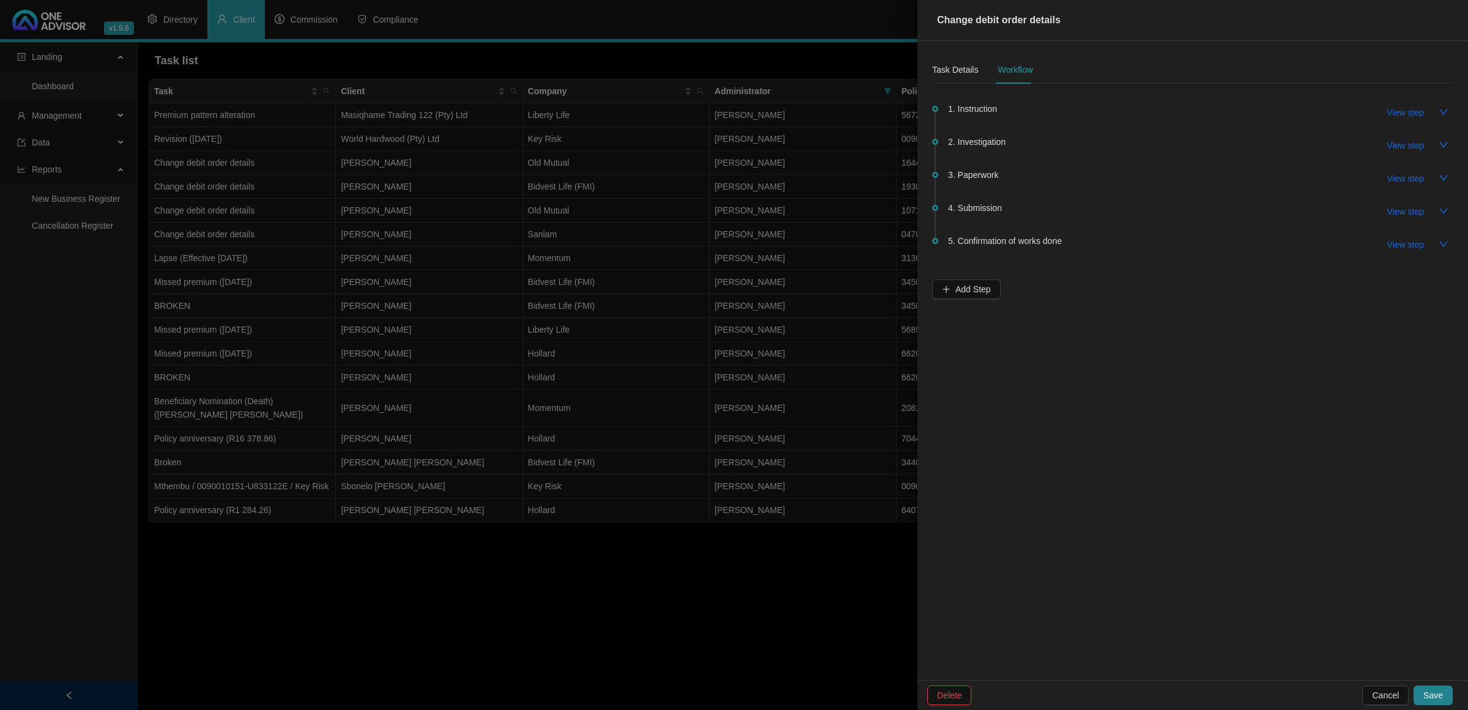
click at [75, 124] on div at bounding box center [734, 355] width 1468 height 710
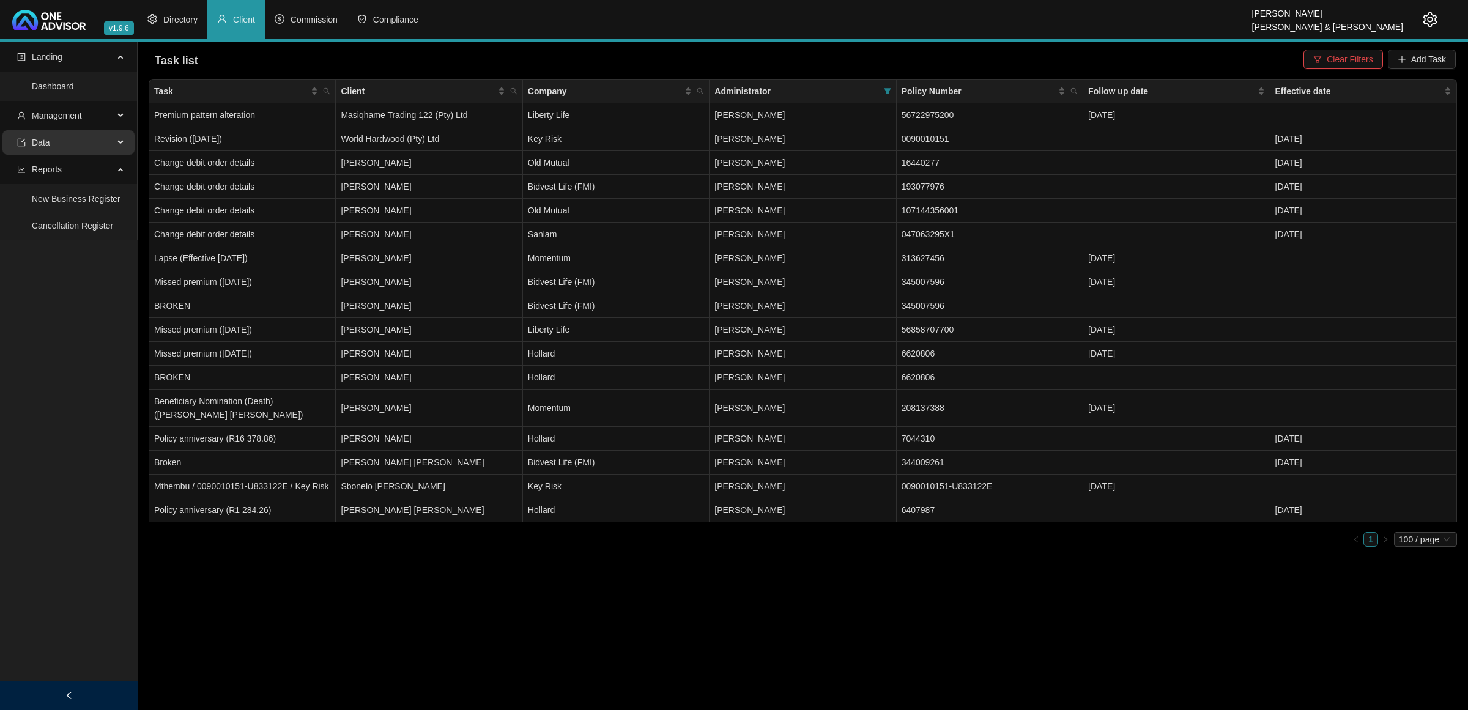
click at [66, 139] on span "Data" at bounding box center [65, 142] width 97 height 24
drag, startPoint x: 81, startPoint y: 138, endPoint x: 83, endPoint y: 114, distance: 24.6
click at [81, 138] on span "Data" at bounding box center [65, 142] width 97 height 24
click at [83, 114] on span "Management" at bounding box center [65, 115] width 97 height 24
click at [58, 141] on link "Clients" at bounding box center [45, 145] width 26 height 10
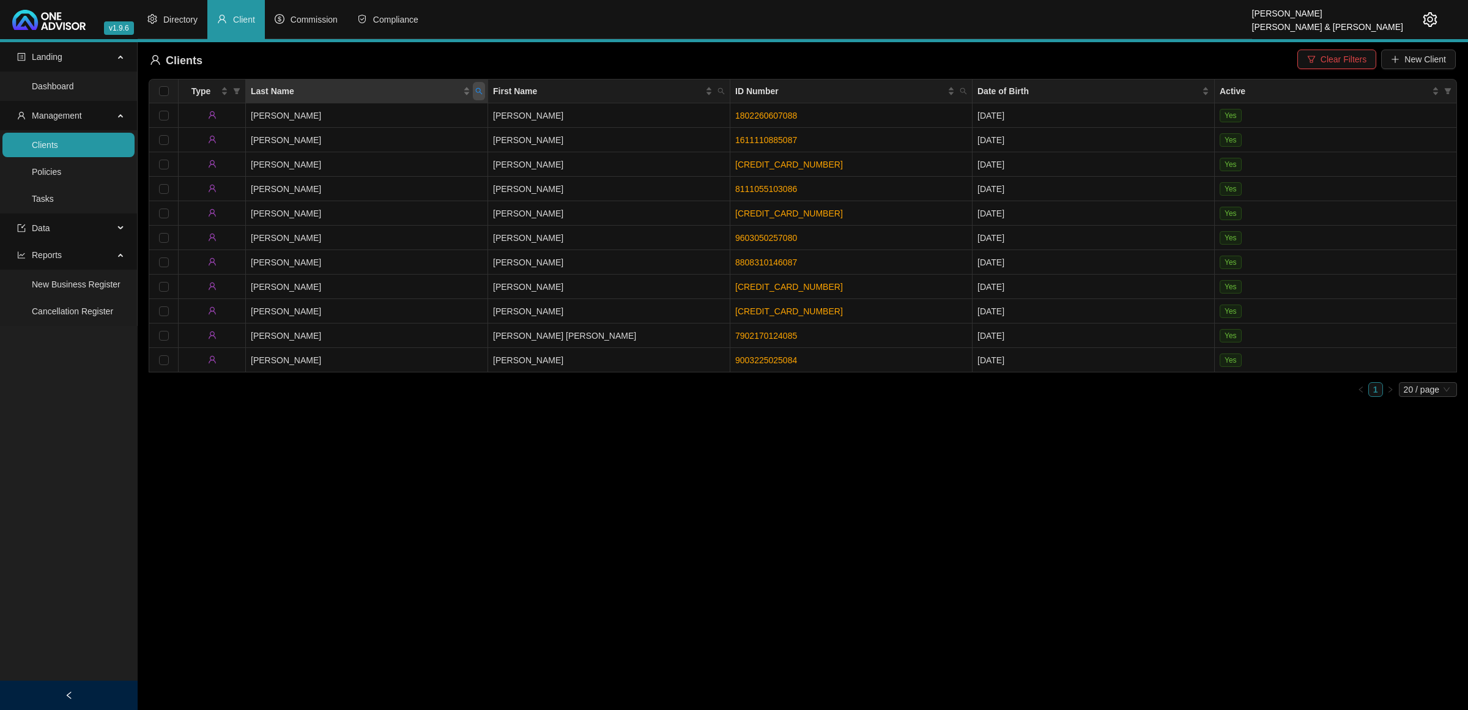
click at [475, 92] on icon "search" at bounding box center [478, 90] width 7 height 7
type input "STORAH"
click at [407, 133] on span "Search" at bounding box center [399, 139] width 27 height 13
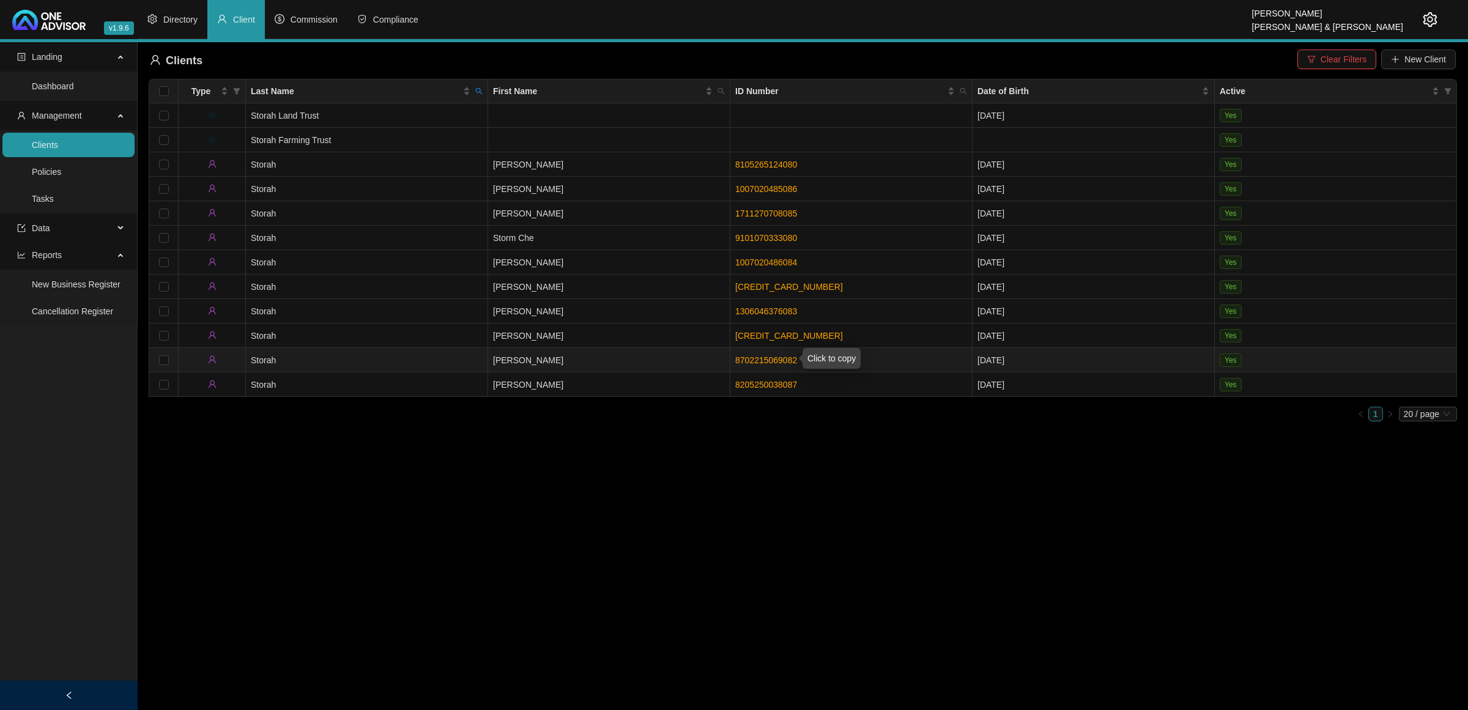
click at [781, 356] on link "8702215069082" at bounding box center [766, 360] width 62 height 10
click at [439, 355] on td "Storah" at bounding box center [367, 360] width 242 height 24
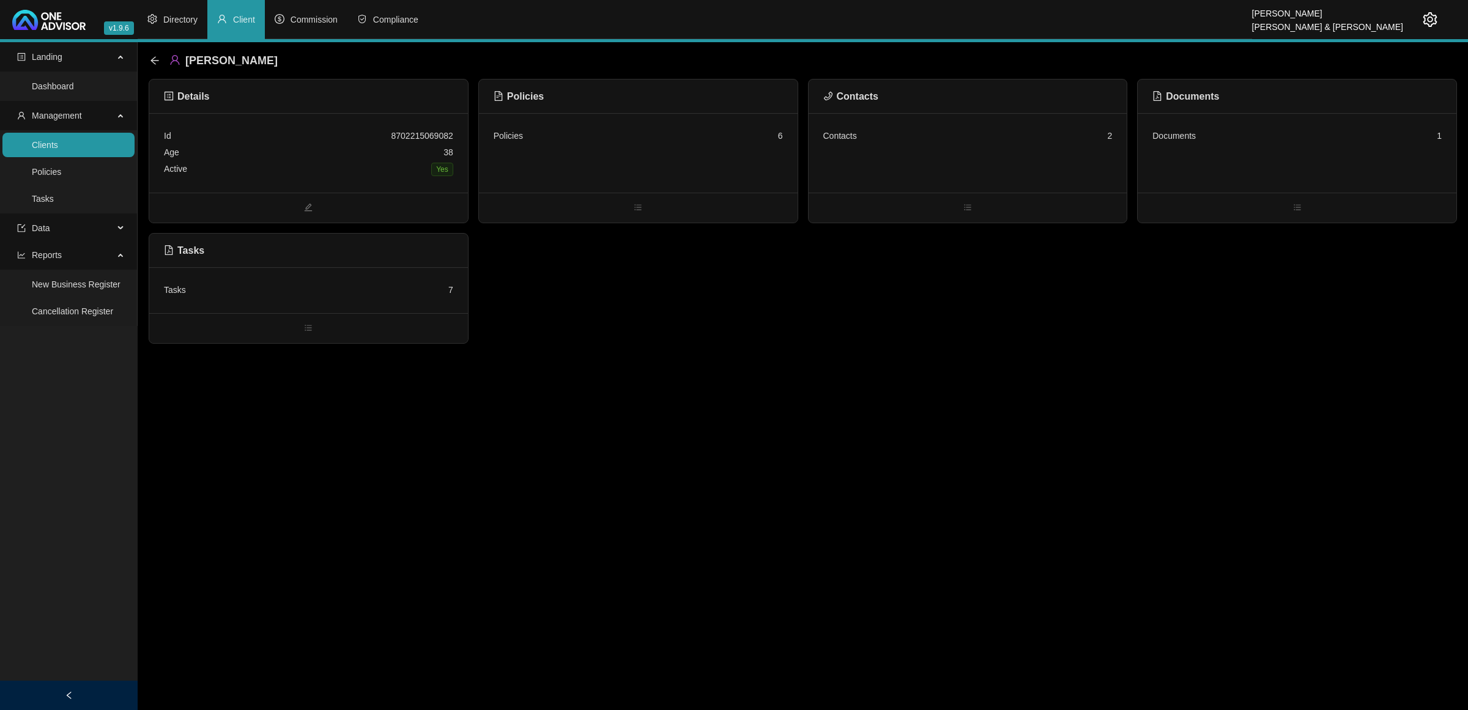
click at [472, 155] on div "Details Id 8702215069082 Age [DEMOGRAPHIC_DATA] Active Yes Policies Policies 6 …" at bounding box center [803, 211] width 1308 height 265
click at [396, 145] on div "Age [DEMOGRAPHIC_DATA]" at bounding box center [308, 152] width 289 height 17
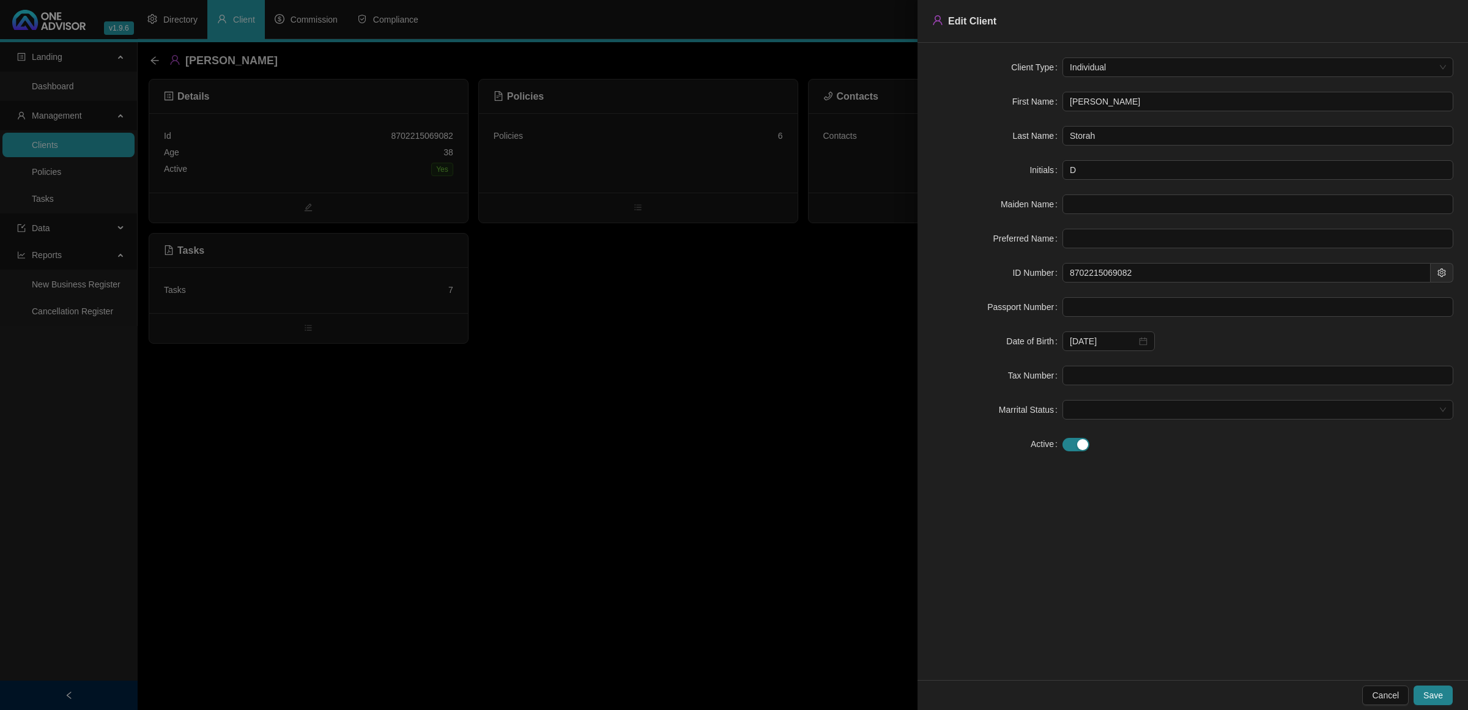
drag, startPoint x: 612, startPoint y: 381, endPoint x: 621, endPoint y: 280, distance: 101.3
click at [612, 373] on div at bounding box center [734, 355] width 1468 height 710
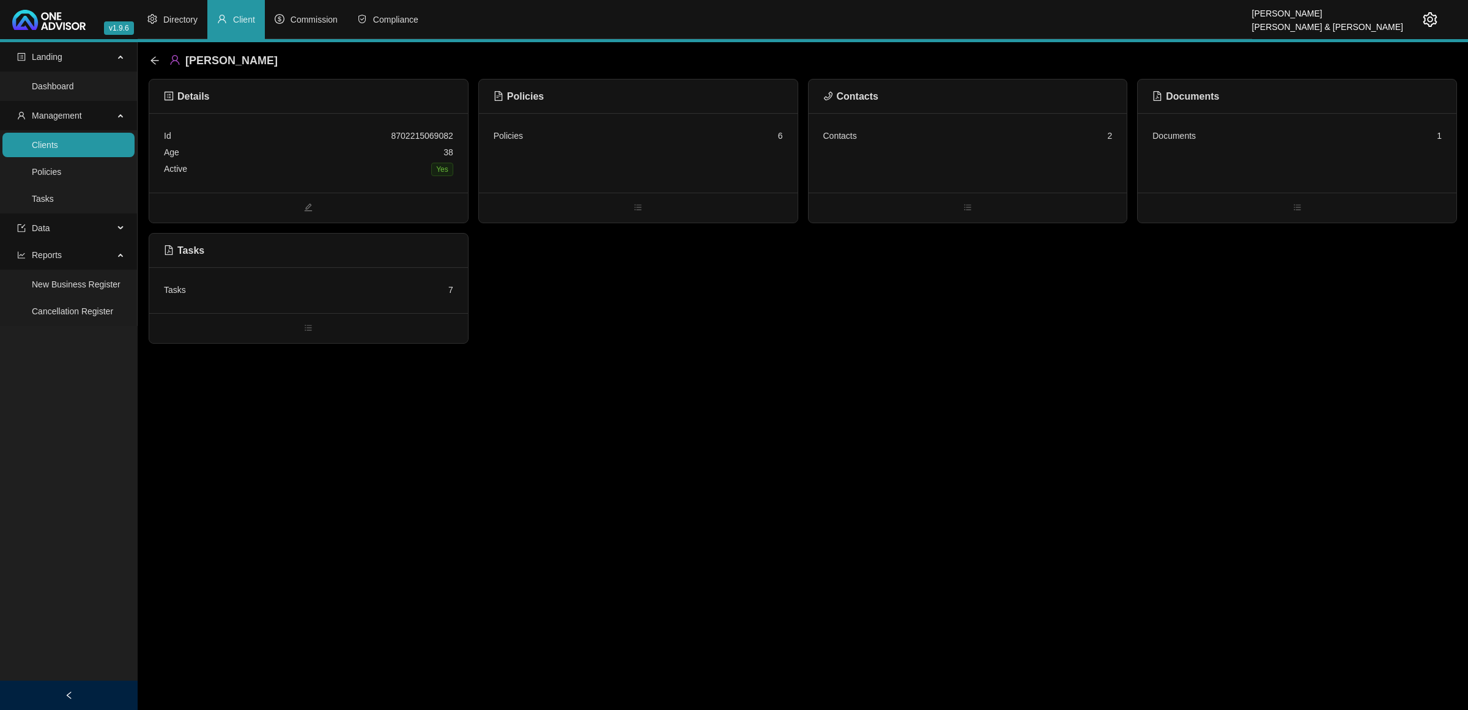
click at [641, 166] on div "Policies 6" at bounding box center [638, 153] width 319 height 80
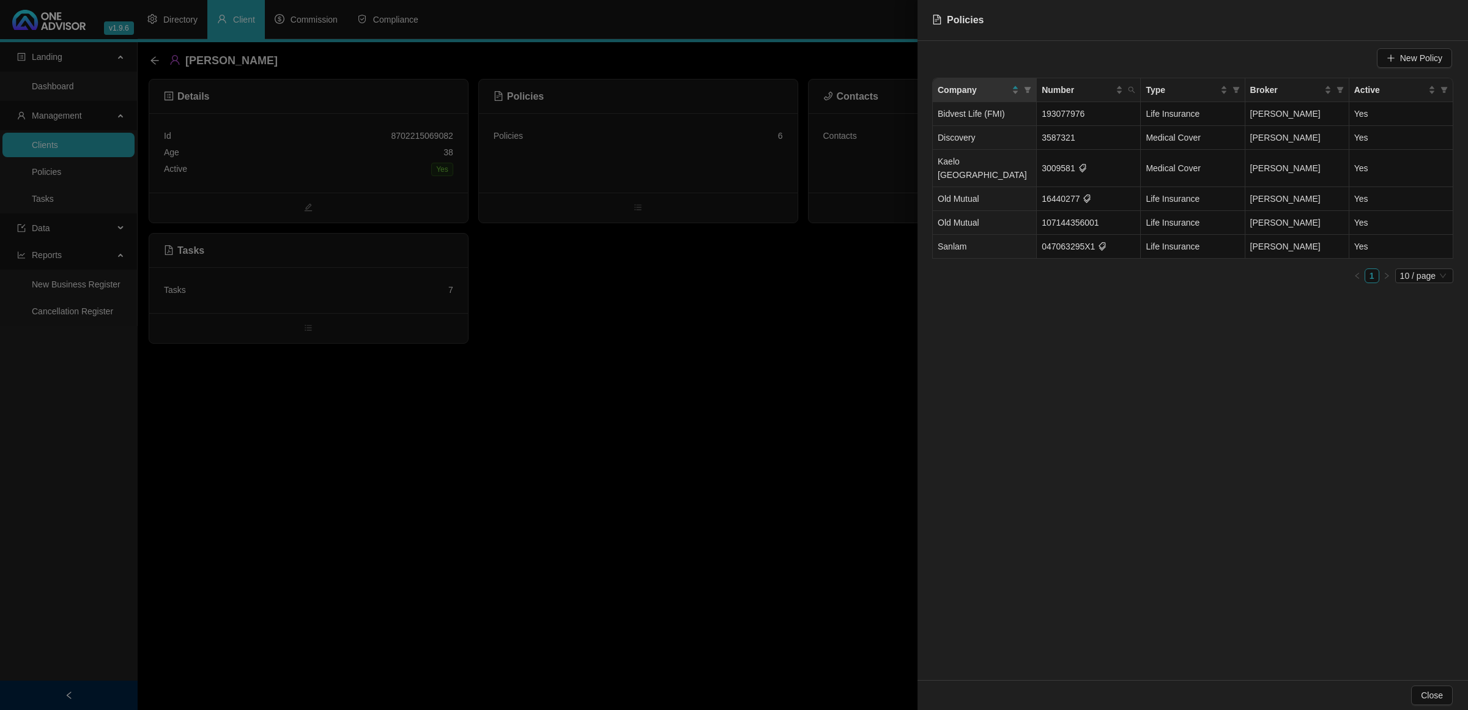
click at [662, 282] on div at bounding box center [734, 355] width 1468 height 710
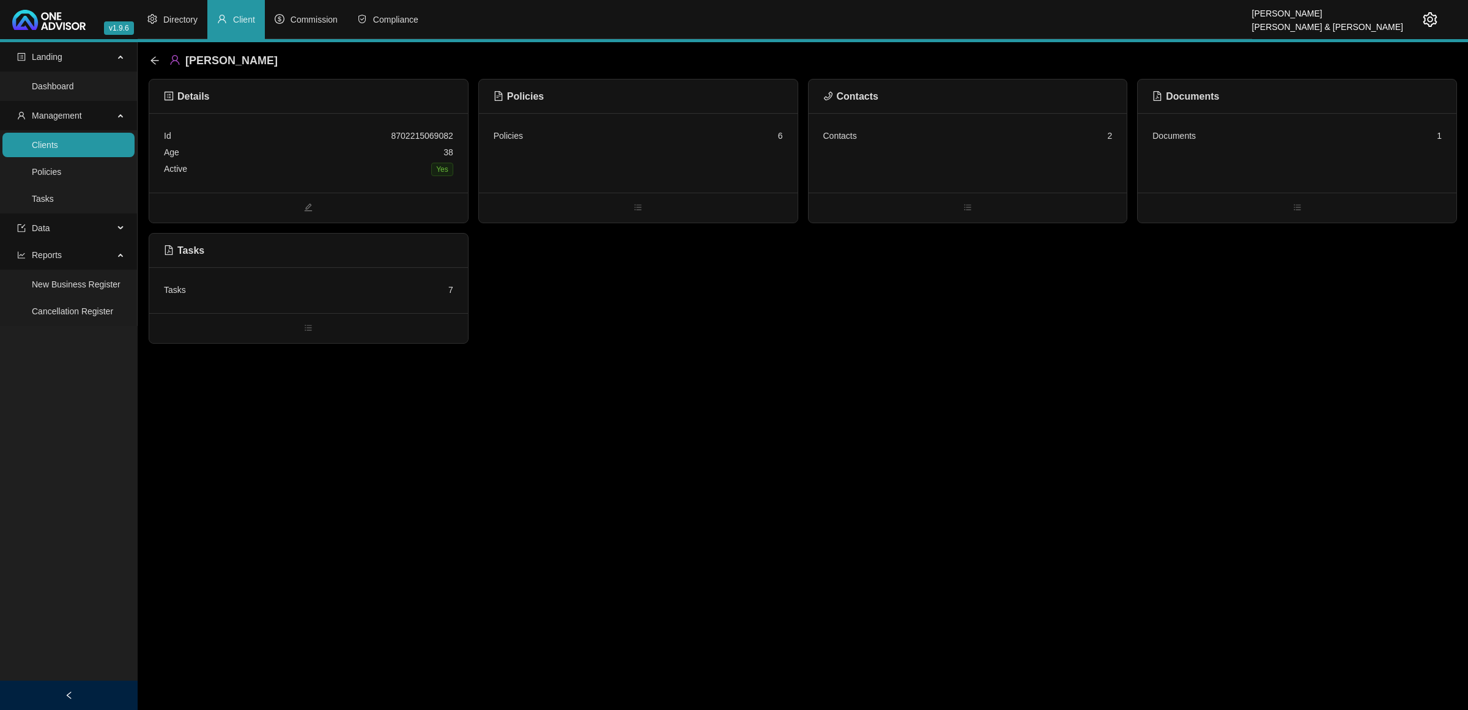
click at [921, 145] on div "Contacts 2" at bounding box center [968, 153] width 319 height 80
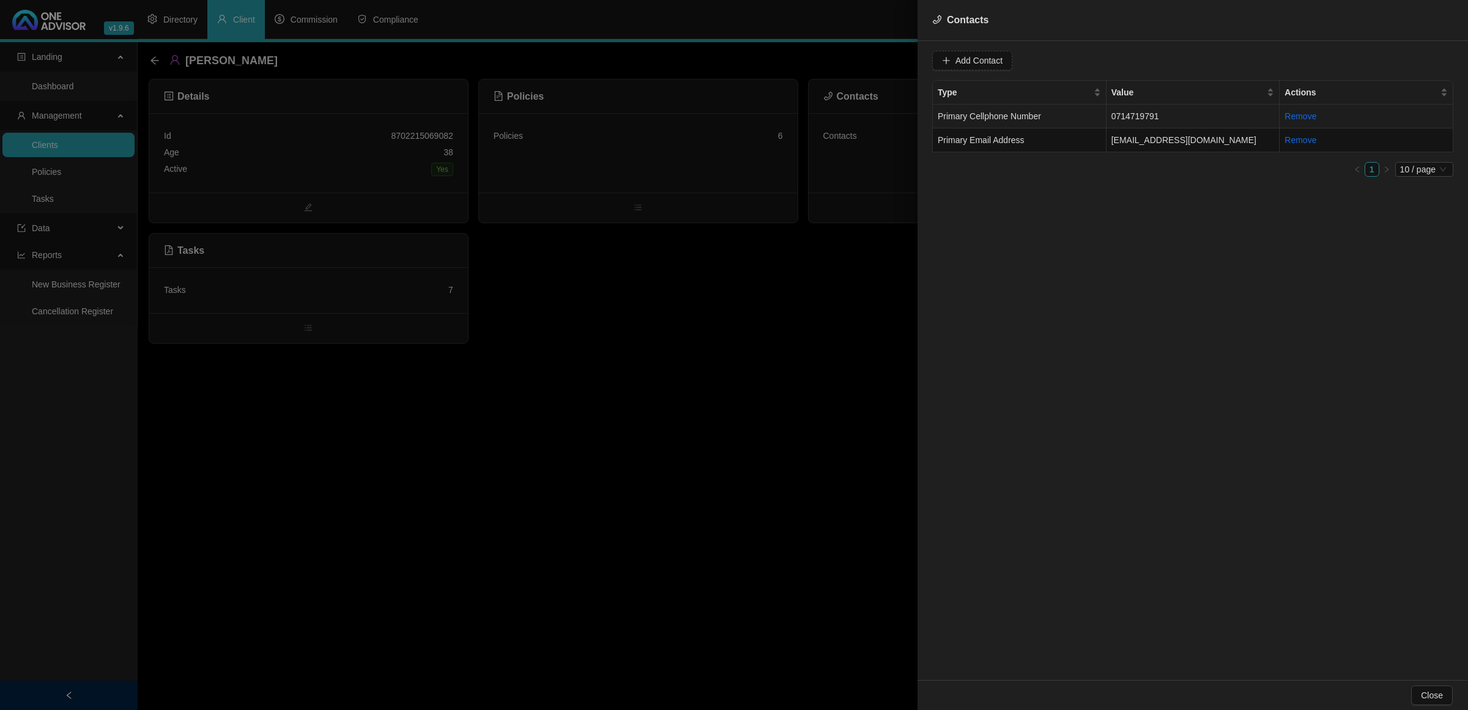
click at [1029, 120] on span "Primary Cellphone Number" at bounding box center [989, 116] width 103 height 10
drag, startPoint x: 1031, startPoint y: 57, endPoint x: 848, endPoint y: 43, distance: 183.4
click at [848, 43] on div "Contacts Value [PHONE_NUMBER] Type Primary Cellphone Number Cancel Update Conta…" at bounding box center [734, 355] width 1468 height 710
click at [1044, 139] on td "Primary Email Address" at bounding box center [1020, 140] width 174 height 24
drag, startPoint x: 1058, startPoint y: 59, endPoint x: 918, endPoint y: 59, distance: 140.1
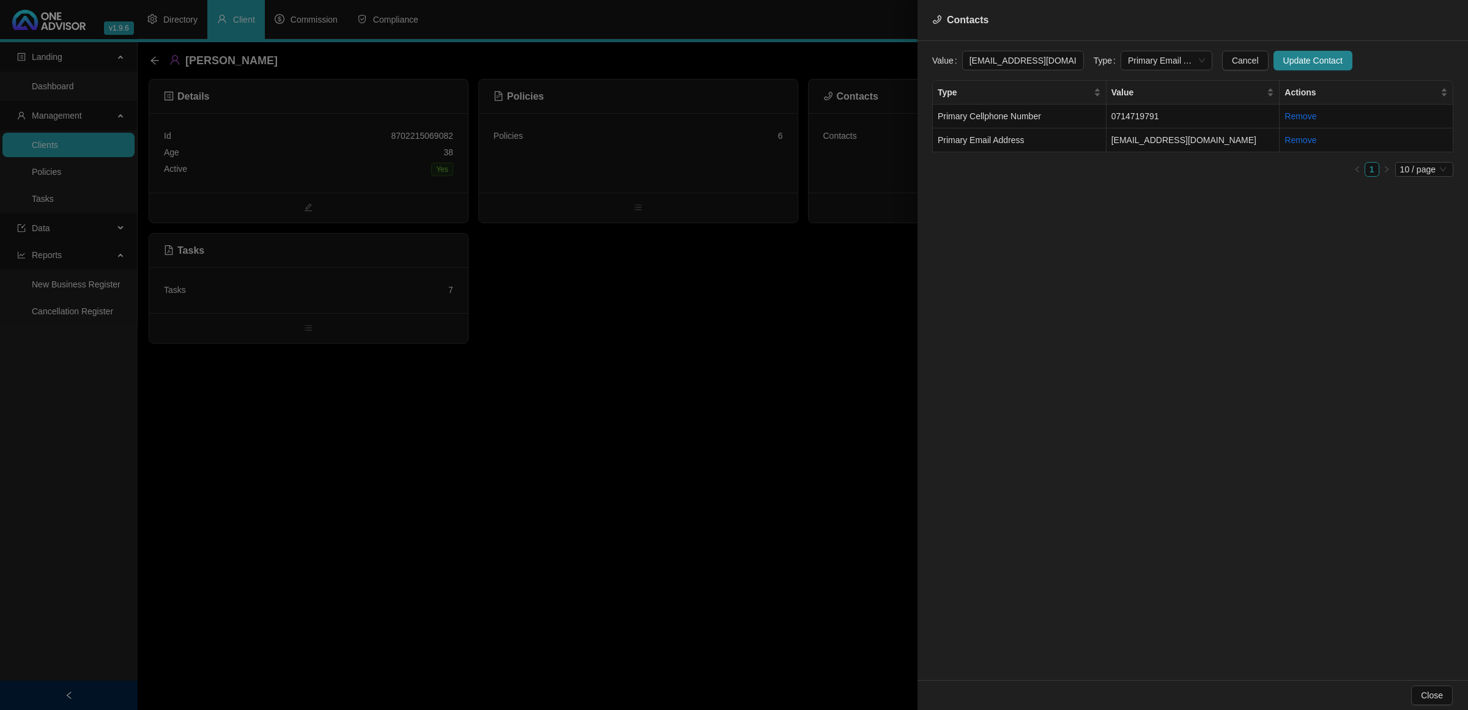
click at [918, 59] on div "Value [EMAIL_ADDRESS][DOMAIN_NAME] Type Primary Email Address Cancel Update Con…" at bounding box center [1193, 360] width 551 height 639
click at [567, 425] on div at bounding box center [734, 355] width 1468 height 710
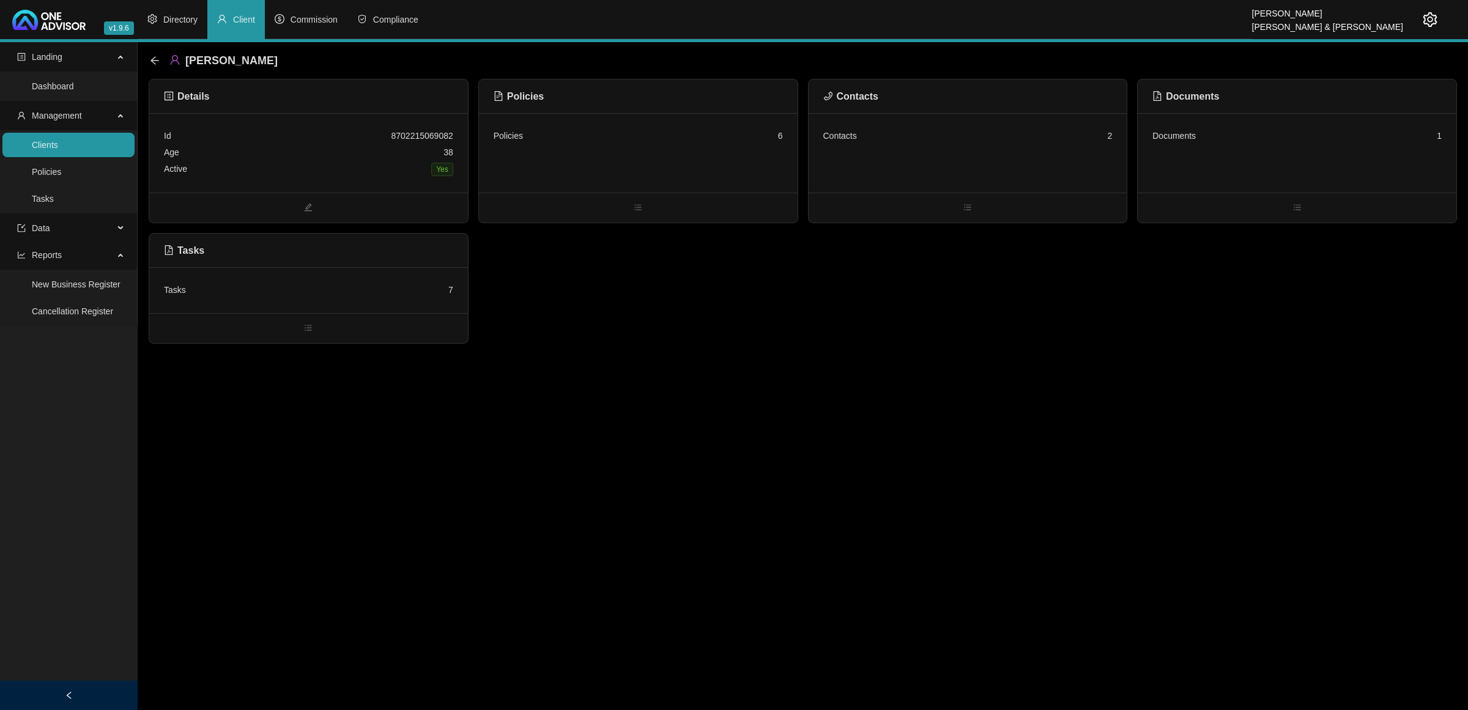
click at [432, 163] on div "Yes" at bounding box center [442, 169] width 22 height 14
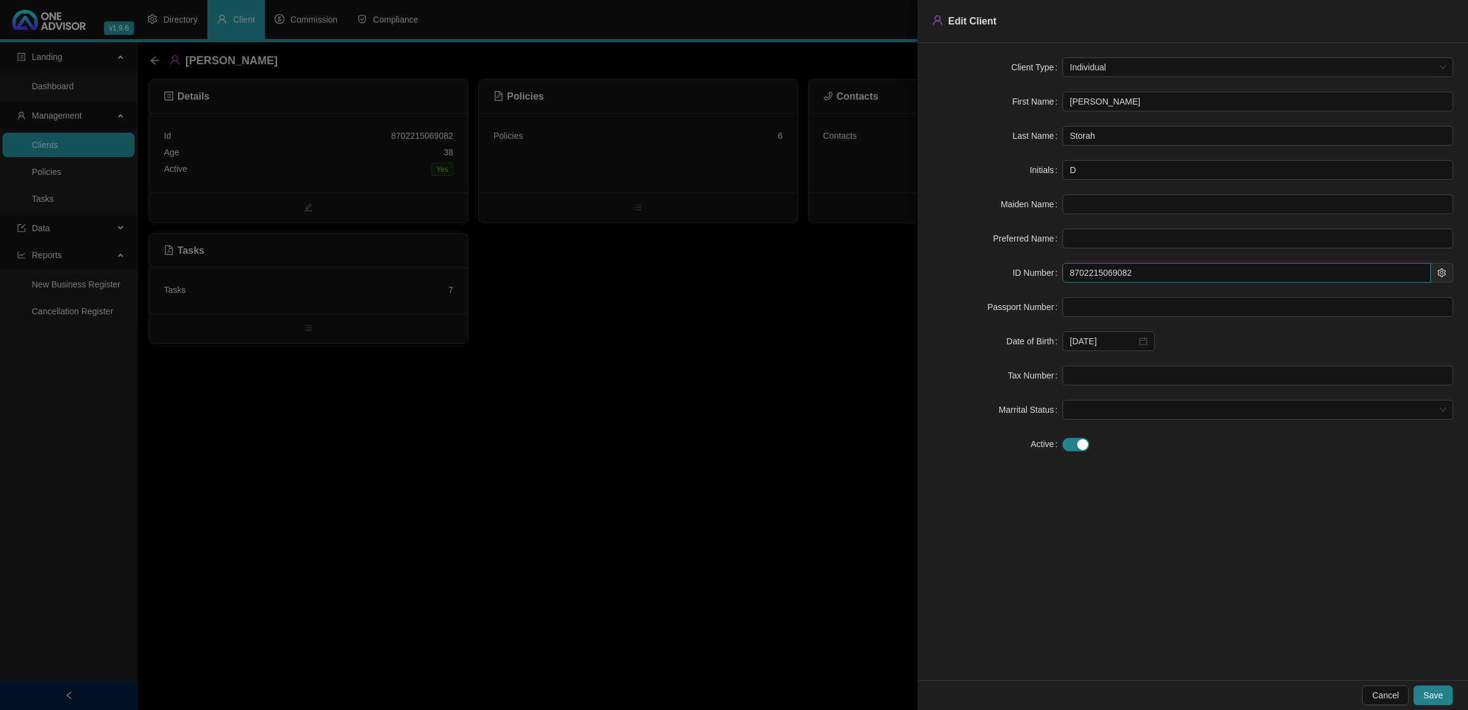
drag, startPoint x: 1136, startPoint y: 280, endPoint x: 1029, endPoint y: 272, distance: 107.3
click at [1029, 272] on div "ID Number 8702215069082" at bounding box center [1192, 273] width 521 height 20
click at [642, 384] on div at bounding box center [734, 355] width 1468 height 710
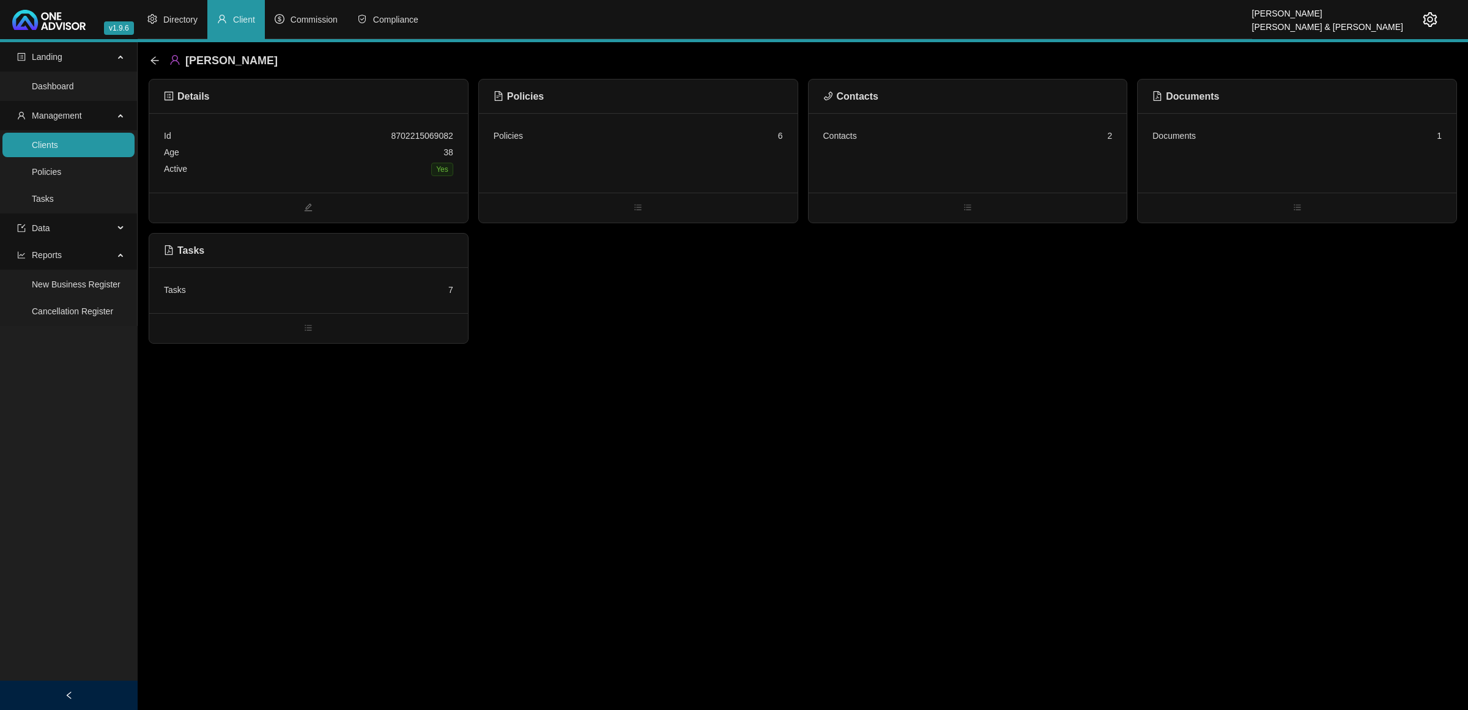
click at [898, 144] on div "Contacts 2" at bounding box center [968, 153] width 319 height 80
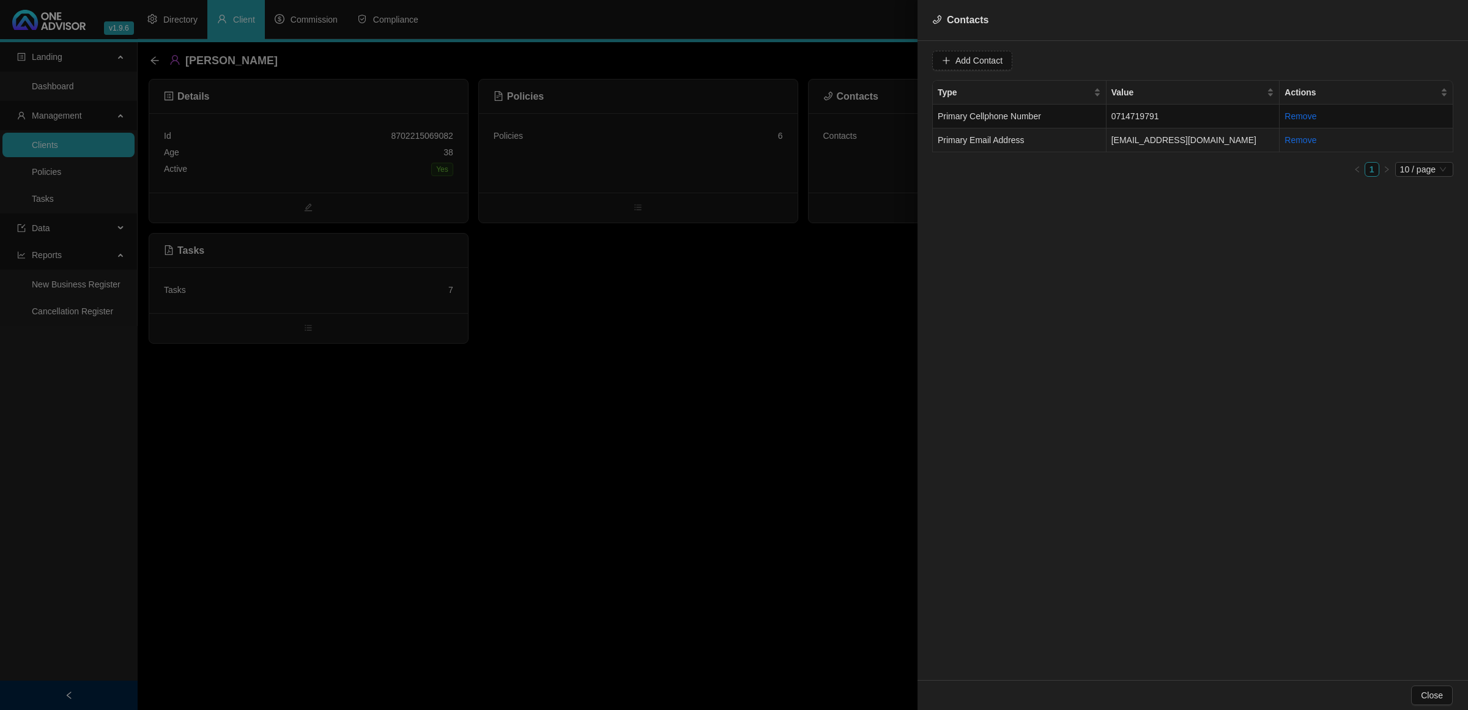
click at [1062, 136] on td "Primary Email Address" at bounding box center [1020, 140] width 174 height 24
drag, startPoint x: 1066, startPoint y: 62, endPoint x: 904, endPoint y: 56, distance: 162.2
click at [904, 56] on div "Contacts Value [EMAIL_ADDRESS][DOMAIN_NAME] Type Primary Email Address Cancel U…" at bounding box center [734, 355] width 1468 height 710
click at [1038, 124] on td "Primary Cellphone Number" at bounding box center [1020, 117] width 174 height 24
drag, startPoint x: 1035, startPoint y: 67, endPoint x: 858, endPoint y: 46, distance: 178.0
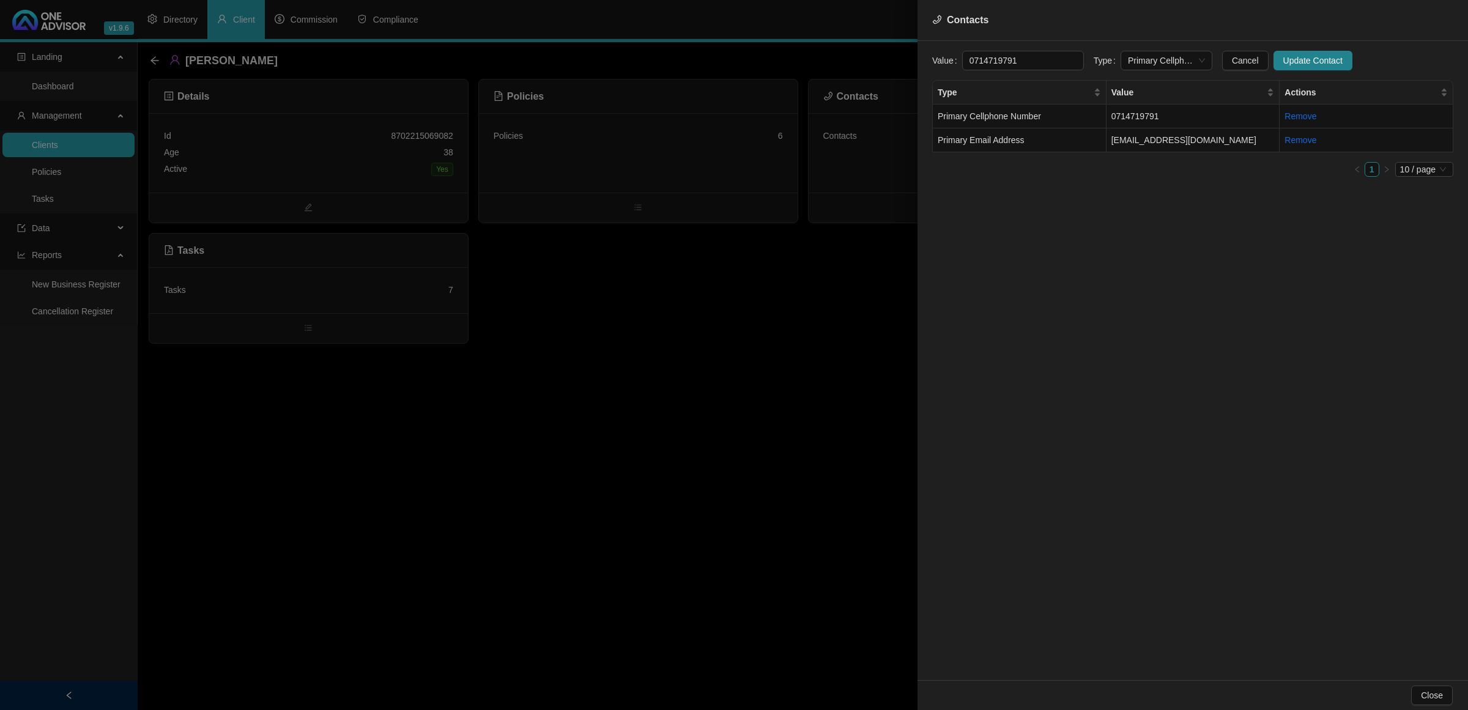
click at [858, 46] on div "Contacts Value [PHONE_NUMBER] Type Primary Cellphone Number Cancel Update Conta…" at bounding box center [734, 355] width 1468 height 710
click at [656, 318] on div at bounding box center [734, 355] width 1468 height 710
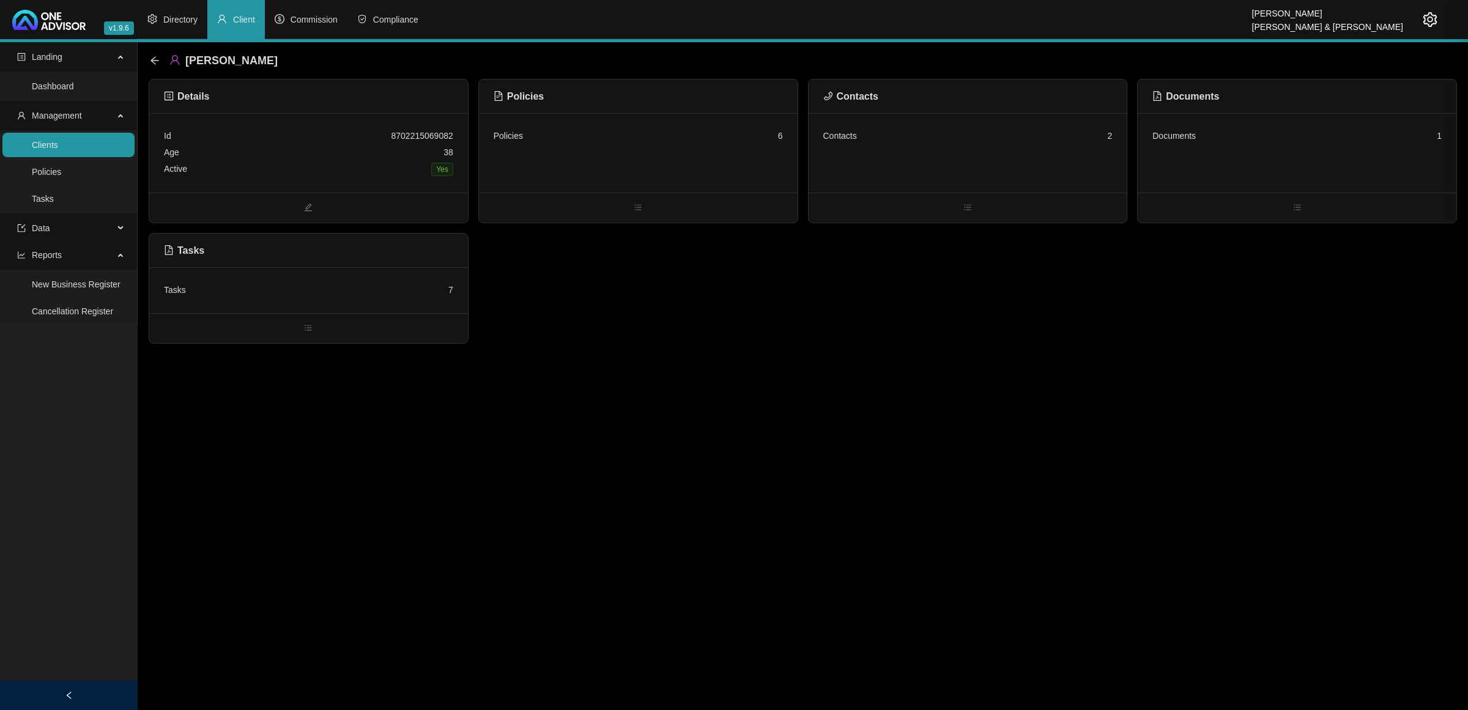
click at [665, 180] on div "Policies 6" at bounding box center [638, 153] width 319 height 80
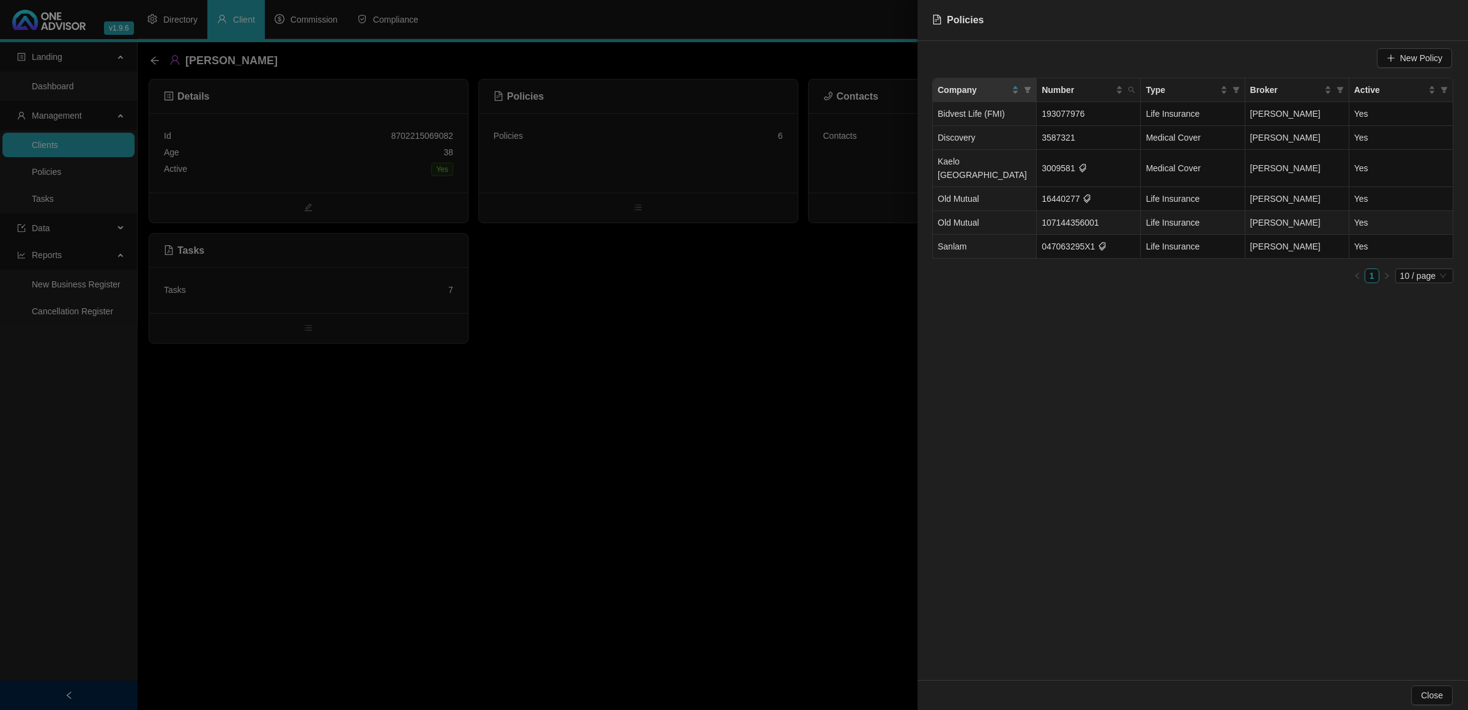
click at [1035, 212] on td "Old Mutual" at bounding box center [985, 223] width 104 height 24
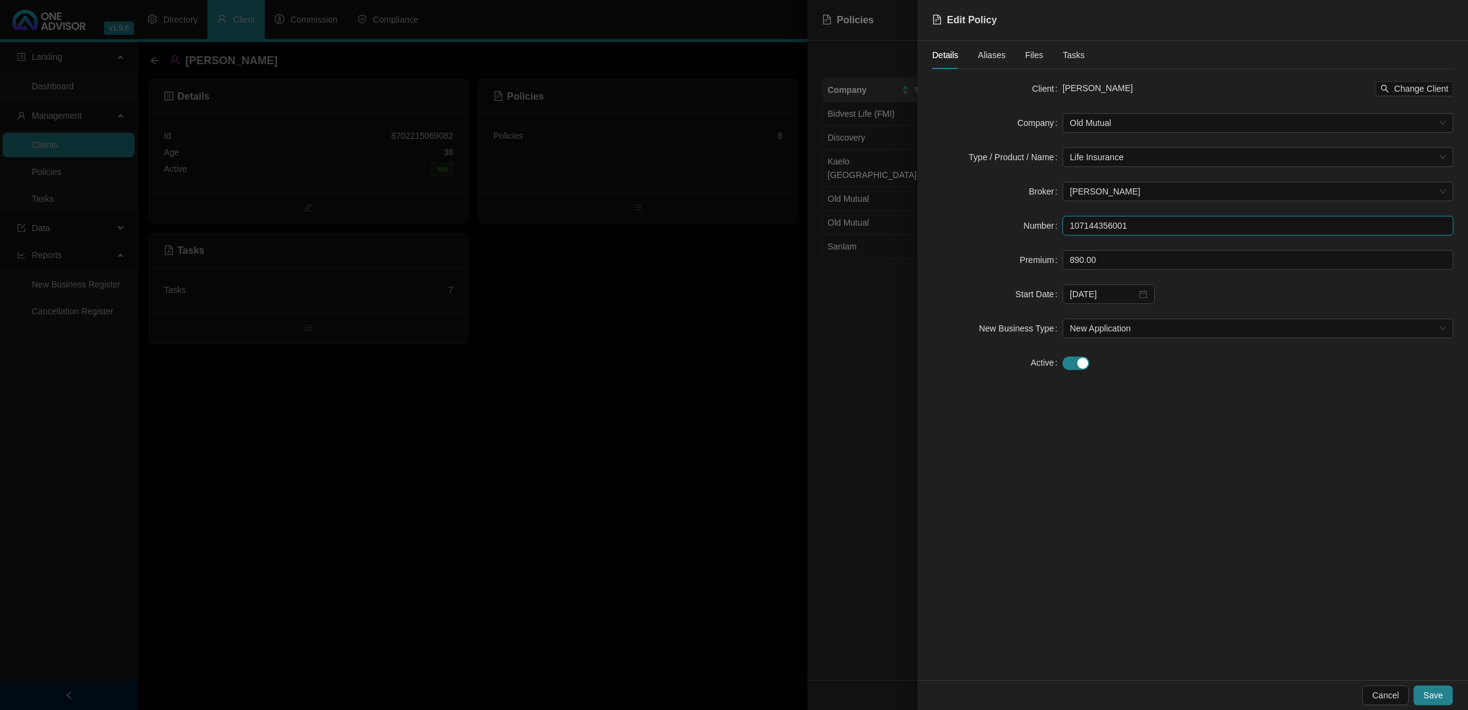
drag, startPoint x: 1136, startPoint y: 224, endPoint x: 1044, endPoint y: 224, distance: 92.4
click at [1044, 224] on div "Number 107144356001" at bounding box center [1192, 226] width 521 height 20
click at [576, 407] on div at bounding box center [734, 355] width 1468 height 710
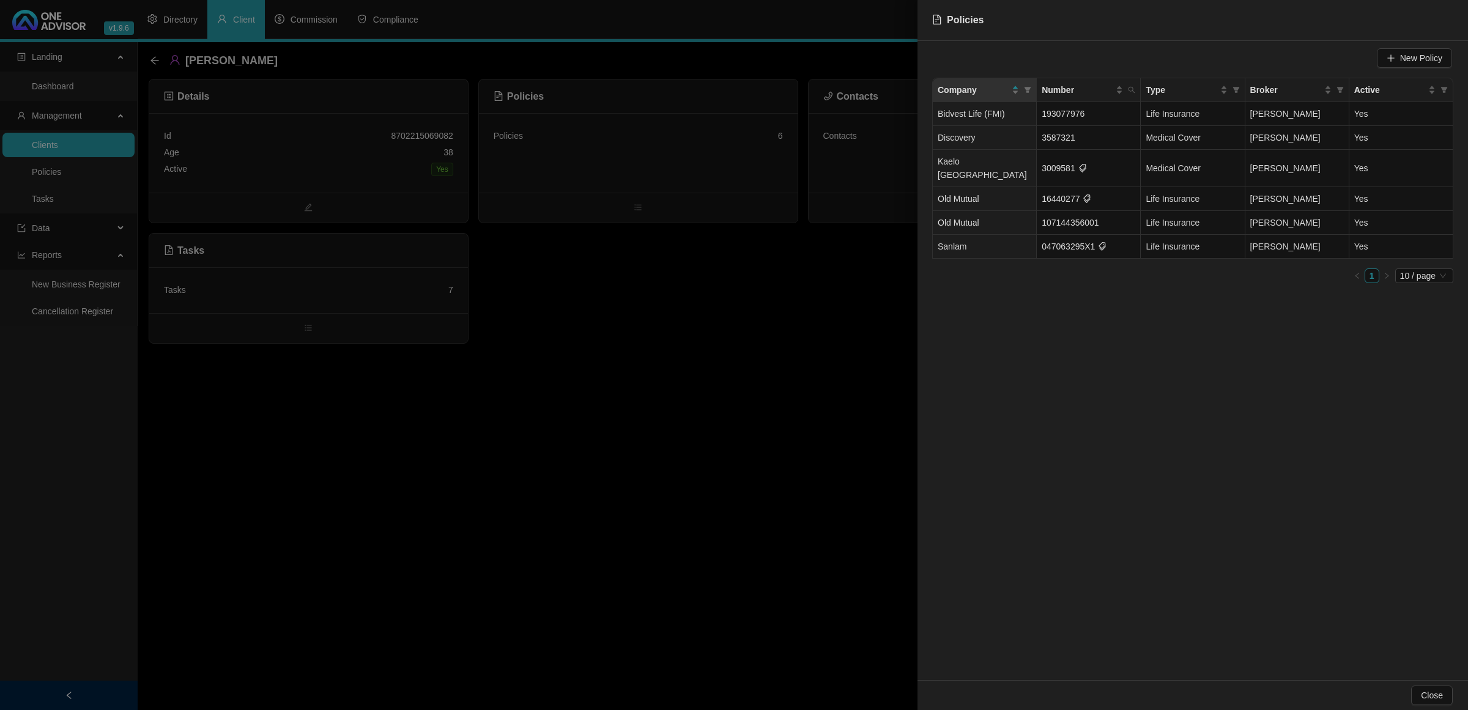
click at [736, 493] on div at bounding box center [734, 355] width 1468 height 710
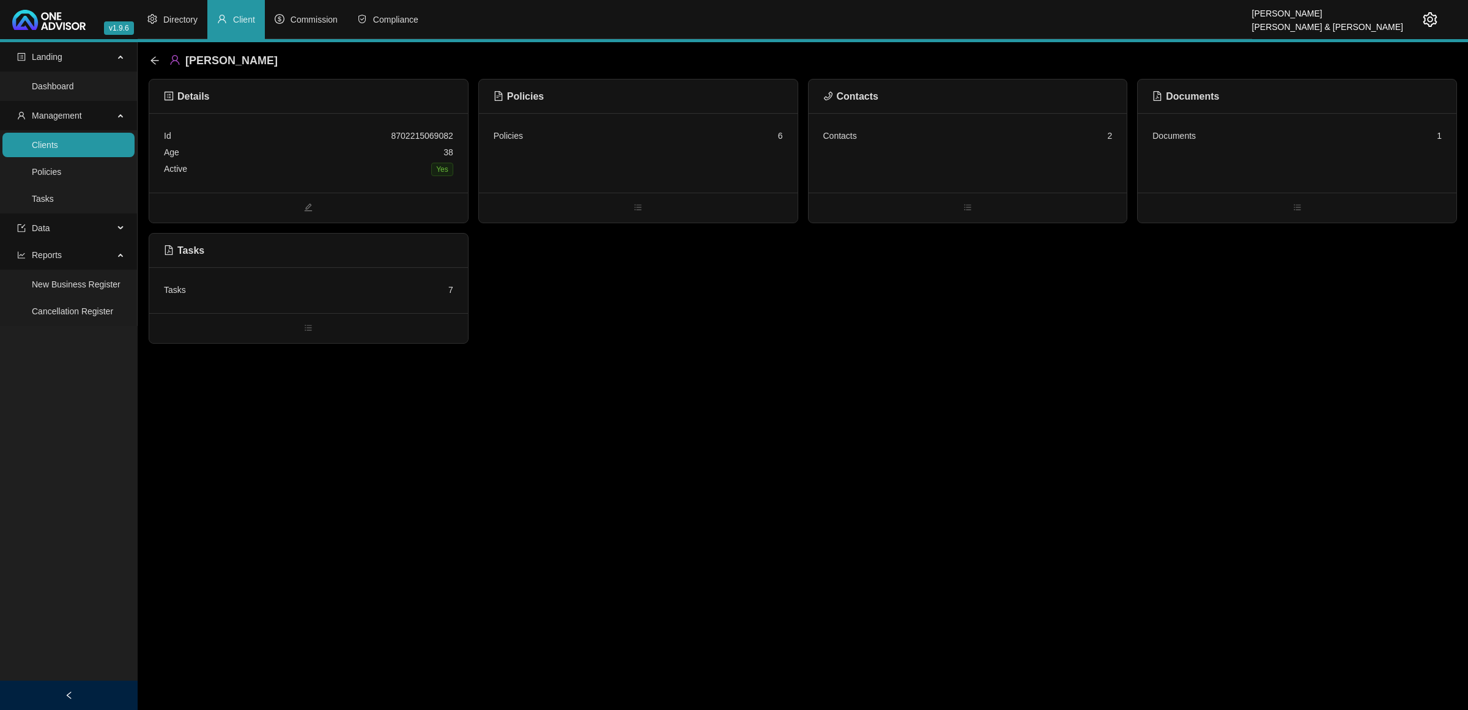
click at [275, 152] on div "Age [DEMOGRAPHIC_DATA]" at bounding box center [308, 152] width 289 height 17
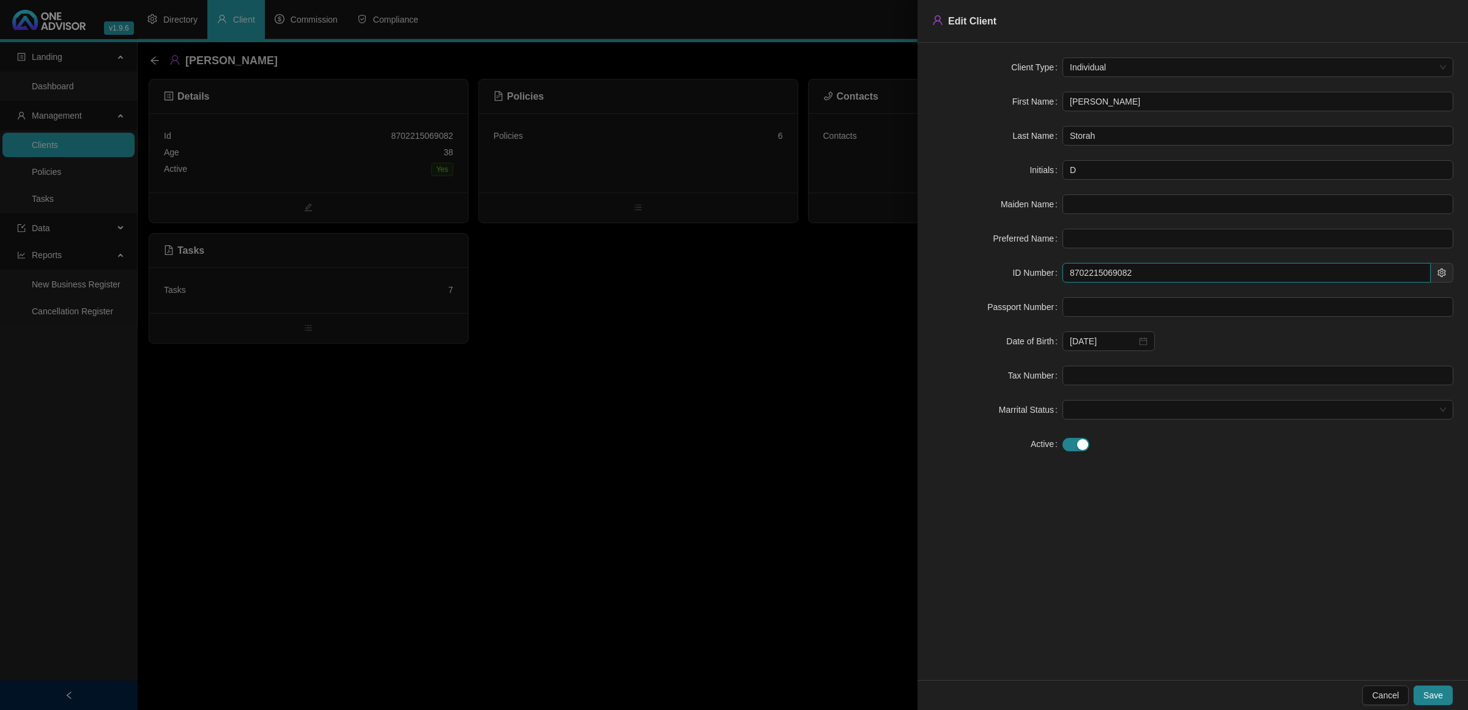
drag, startPoint x: 1176, startPoint y: 272, endPoint x: 1004, endPoint y: 273, distance: 171.9
click at [1004, 273] on div "ID Number 8702215069082" at bounding box center [1192, 273] width 521 height 20
click at [719, 404] on div at bounding box center [734, 355] width 1468 height 710
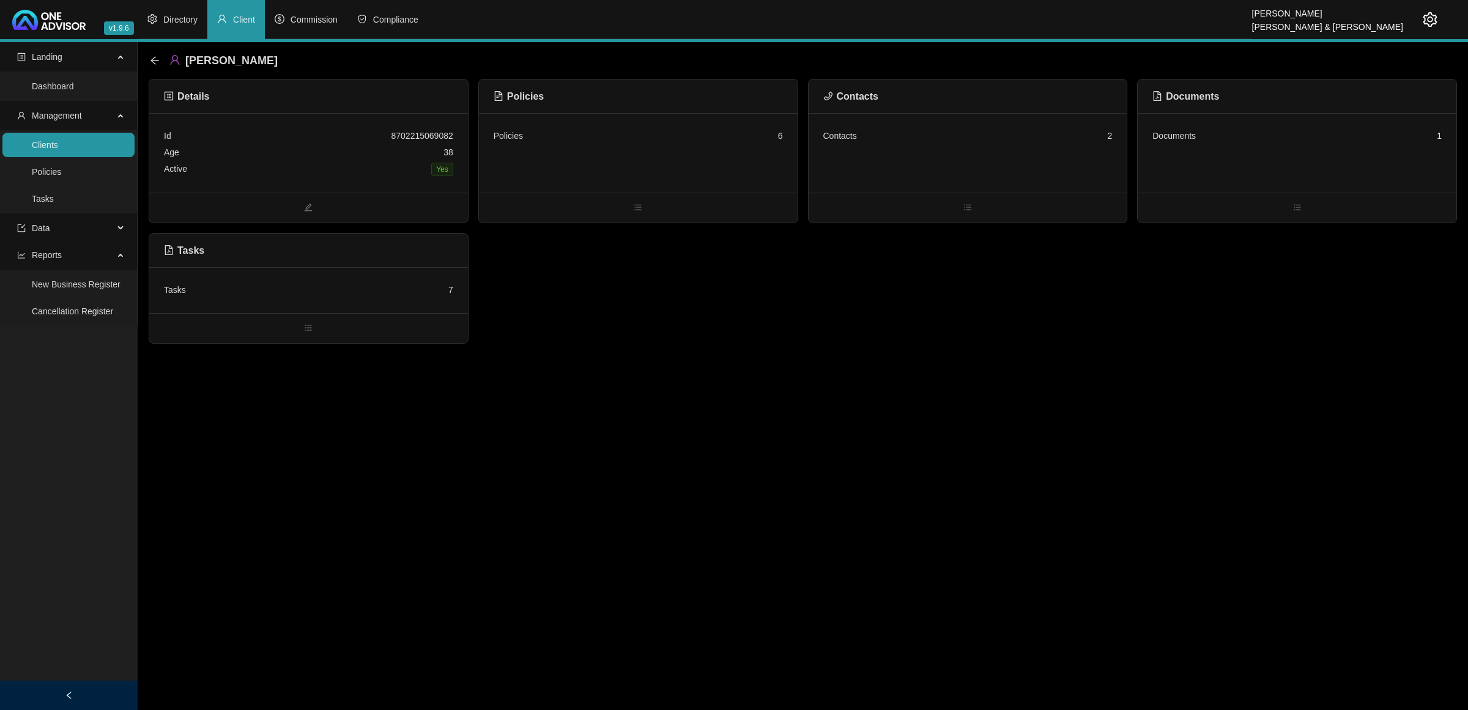
click at [322, 123] on div "Id 8702215069082 Age [DEMOGRAPHIC_DATA] Active Yes" at bounding box center [308, 153] width 319 height 80
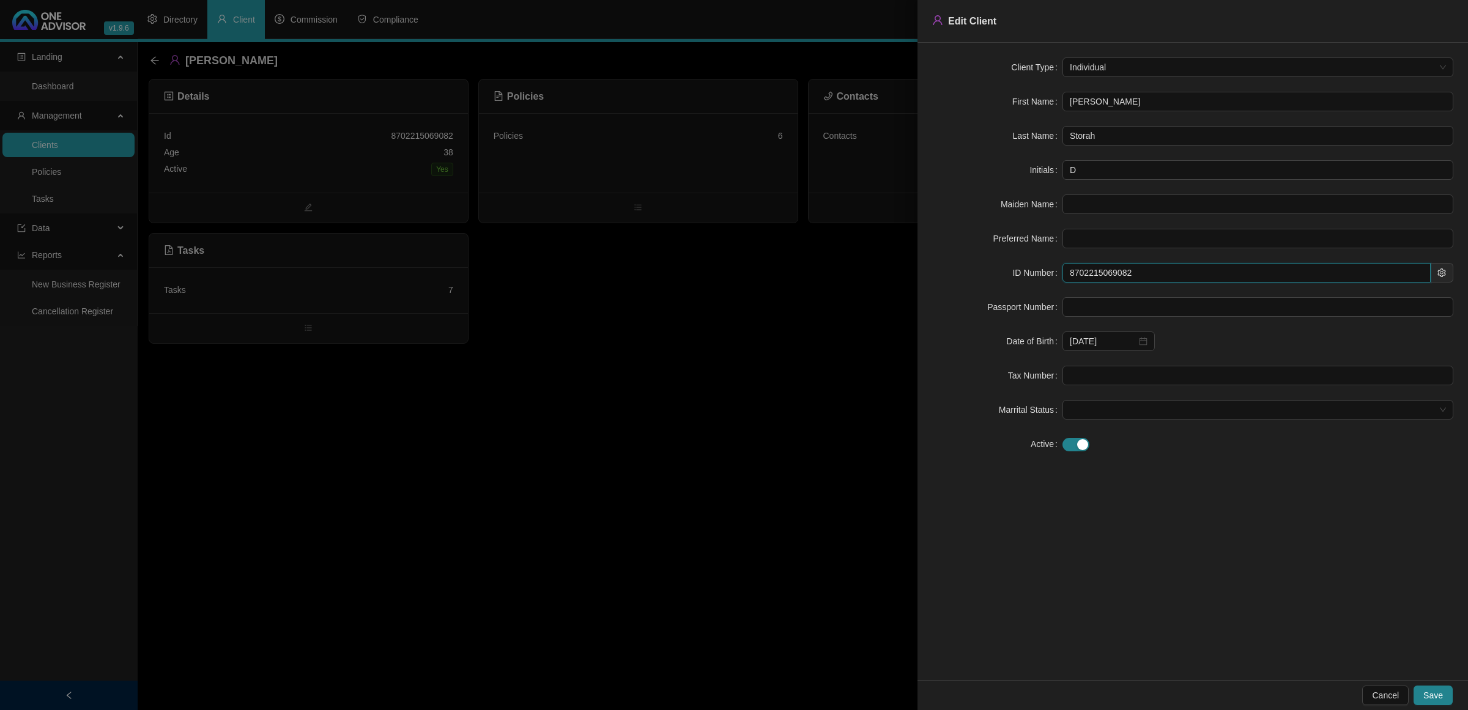
drag, startPoint x: 1148, startPoint y: 280, endPoint x: 799, endPoint y: 262, distance: 348.5
click at [987, 270] on div "ID Number 8702215069082" at bounding box center [1192, 273] width 521 height 20
